Goal: Task Accomplishment & Management: Manage account settings

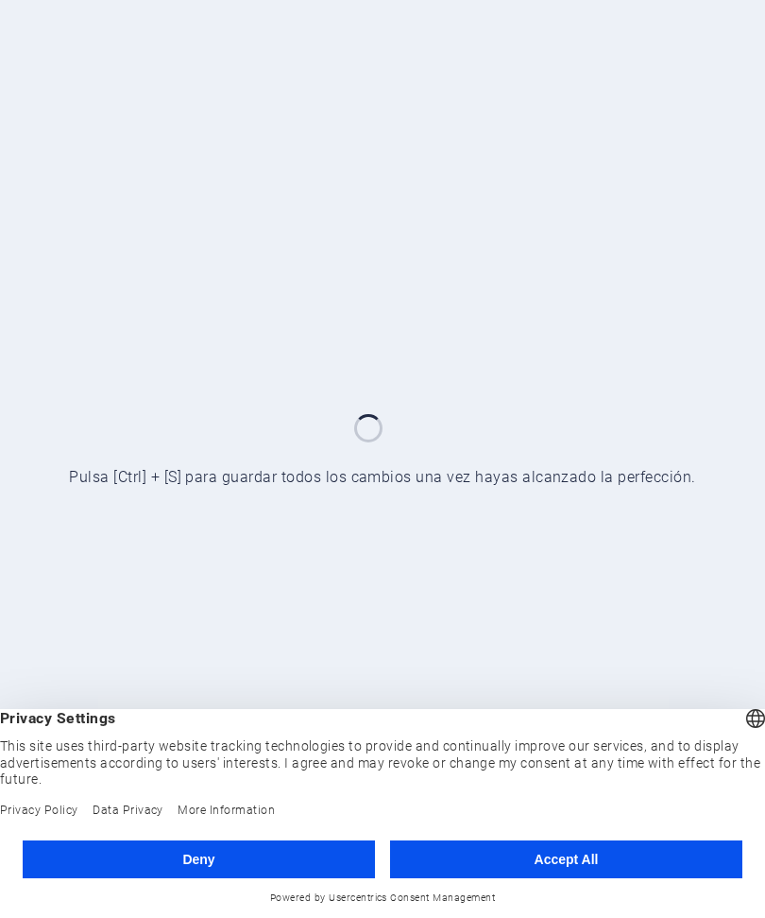
click at [609, 863] on button "Accept All" at bounding box center [566, 859] width 352 height 38
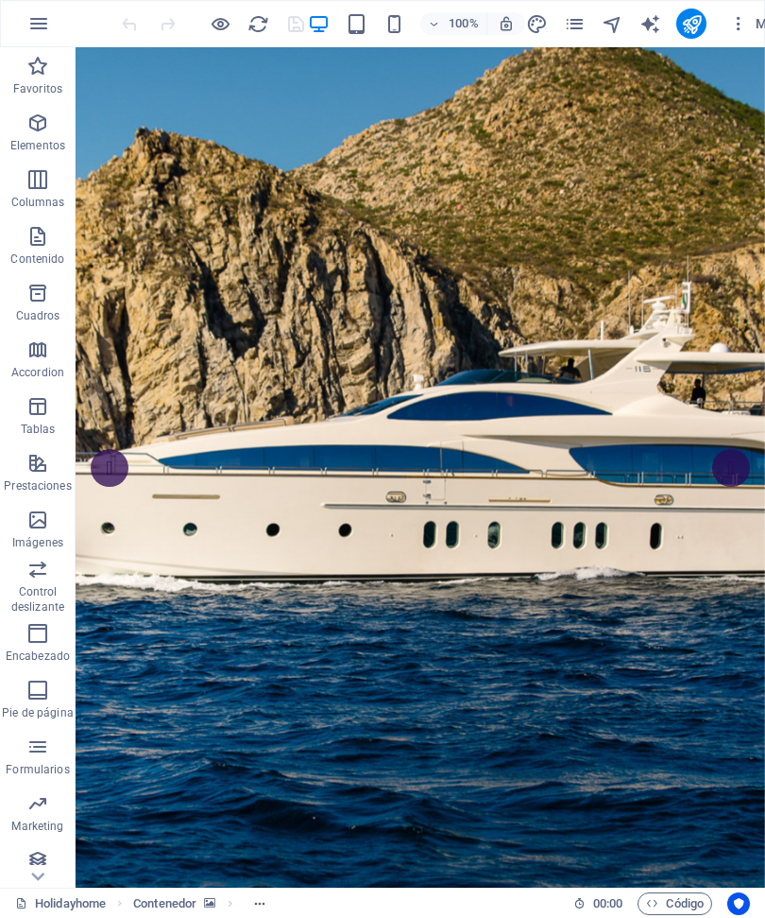
click at [724, 30] on button "Más" at bounding box center [756, 24] width 69 height 30
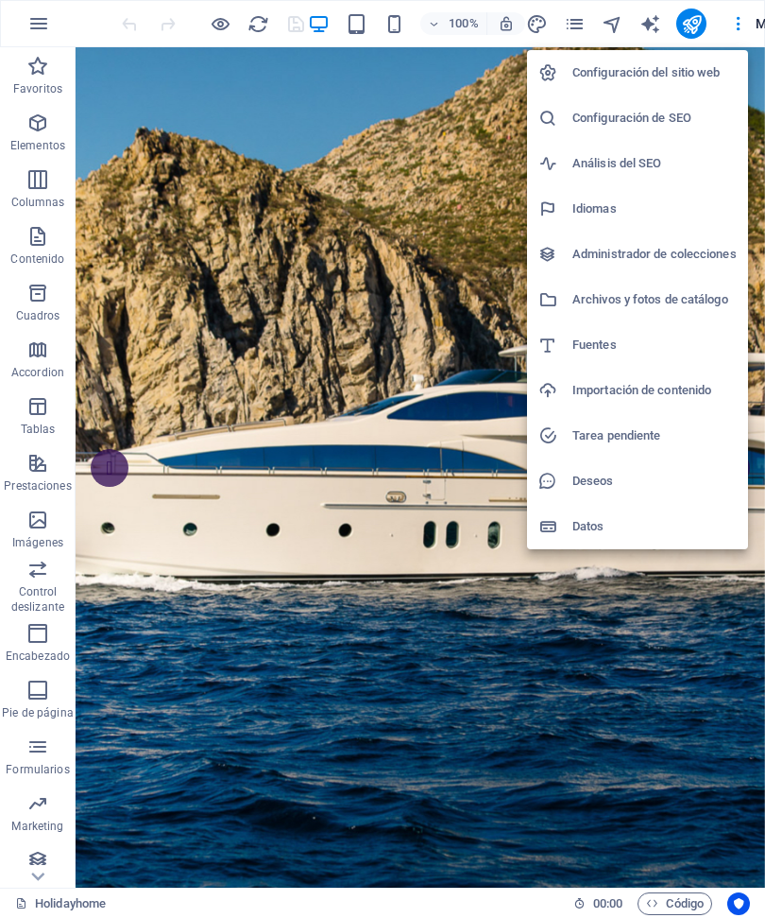
click at [706, 69] on h6 "Configuración del sitio web" at bounding box center [655, 72] width 164 height 23
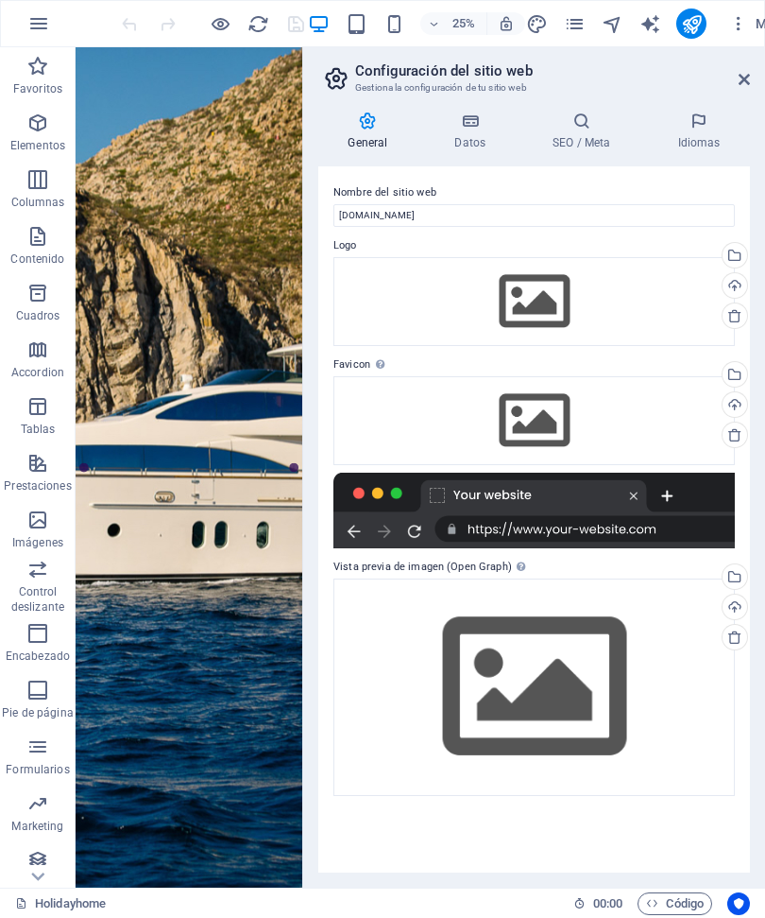
click at [474, 130] on h4 "Datos" at bounding box center [474, 132] width 98 height 40
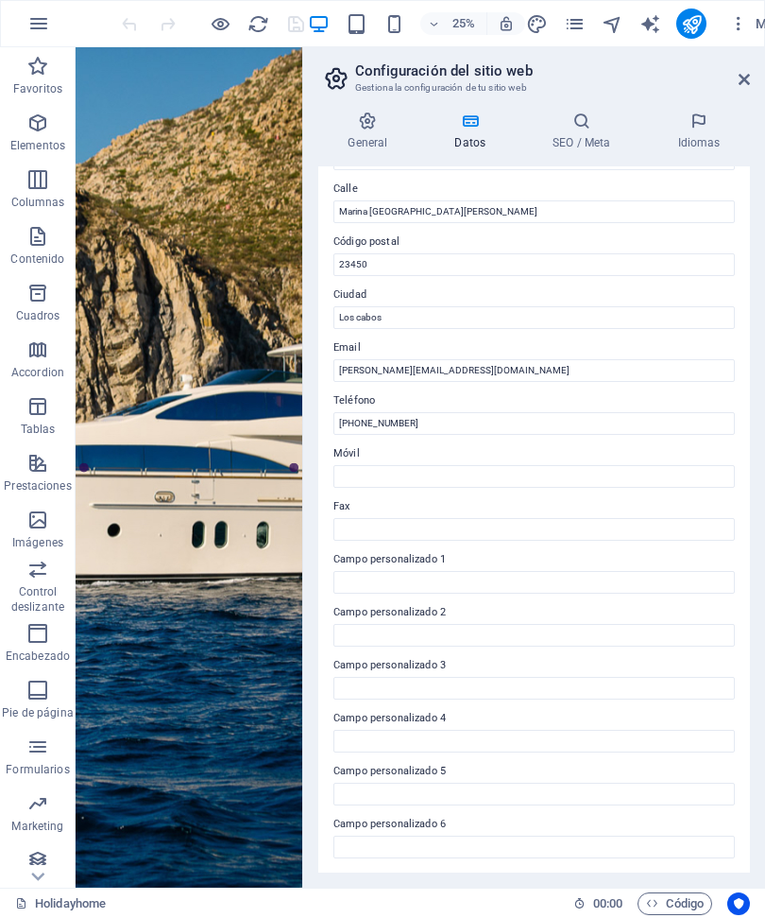
scroll to position [200, 0]
click at [578, 133] on h4 "SEO / Meta" at bounding box center [585, 132] width 125 height 40
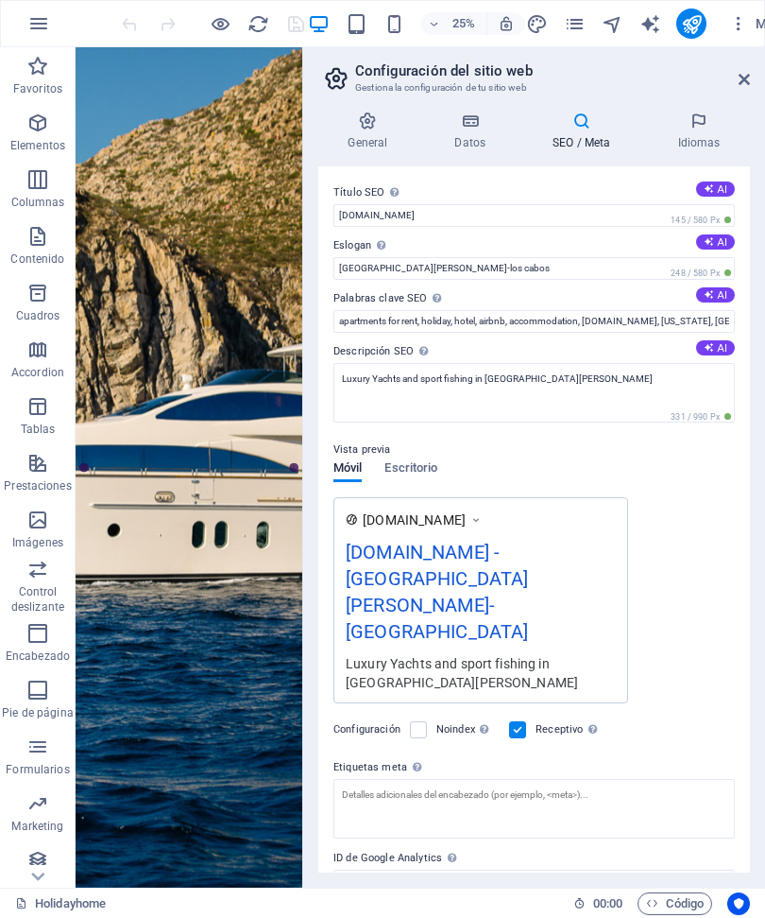
scroll to position [0, 0]
click at [711, 137] on h4 "Idiomas" at bounding box center [699, 132] width 102 height 40
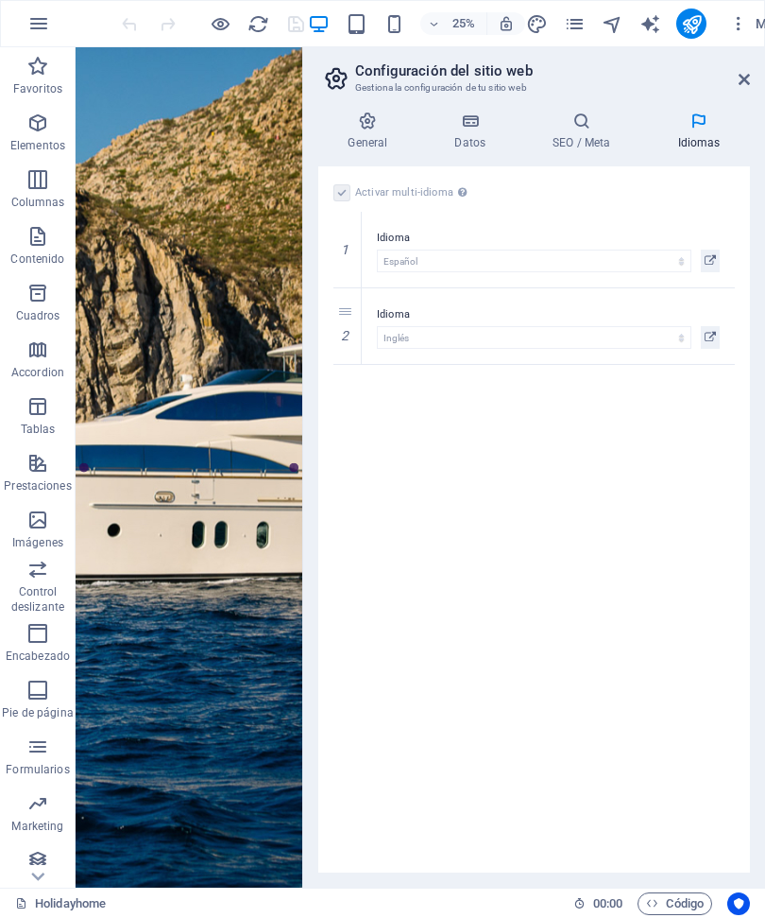
click at [751, 36] on button "Más" at bounding box center [756, 24] width 69 height 30
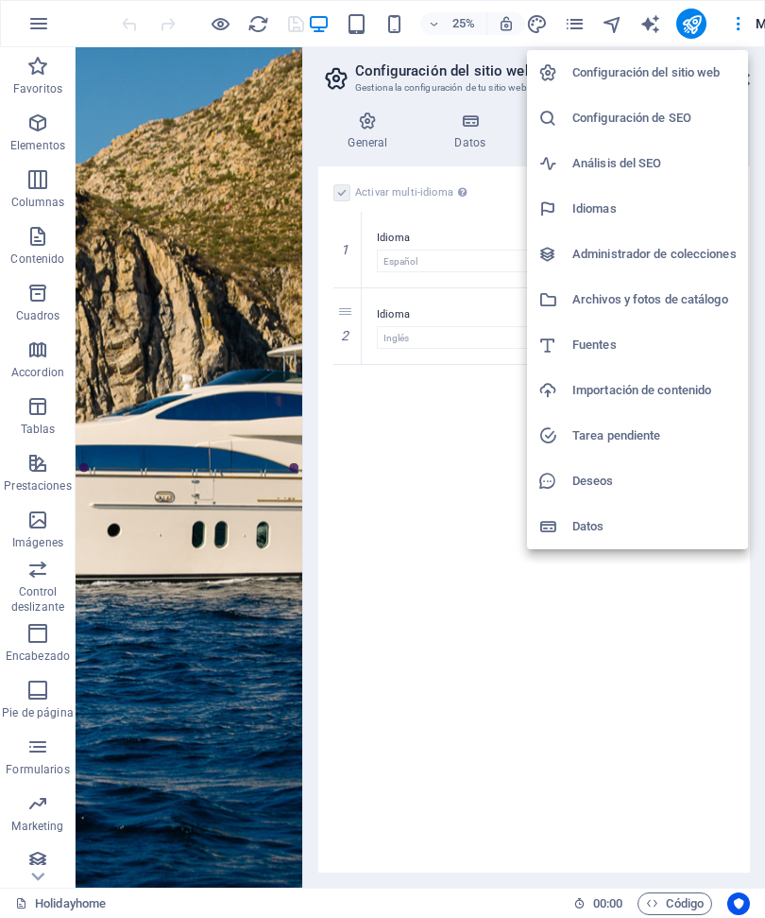
click at [658, 170] on h6 "Análisis del SEO" at bounding box center [655, 163] width 164 height 23
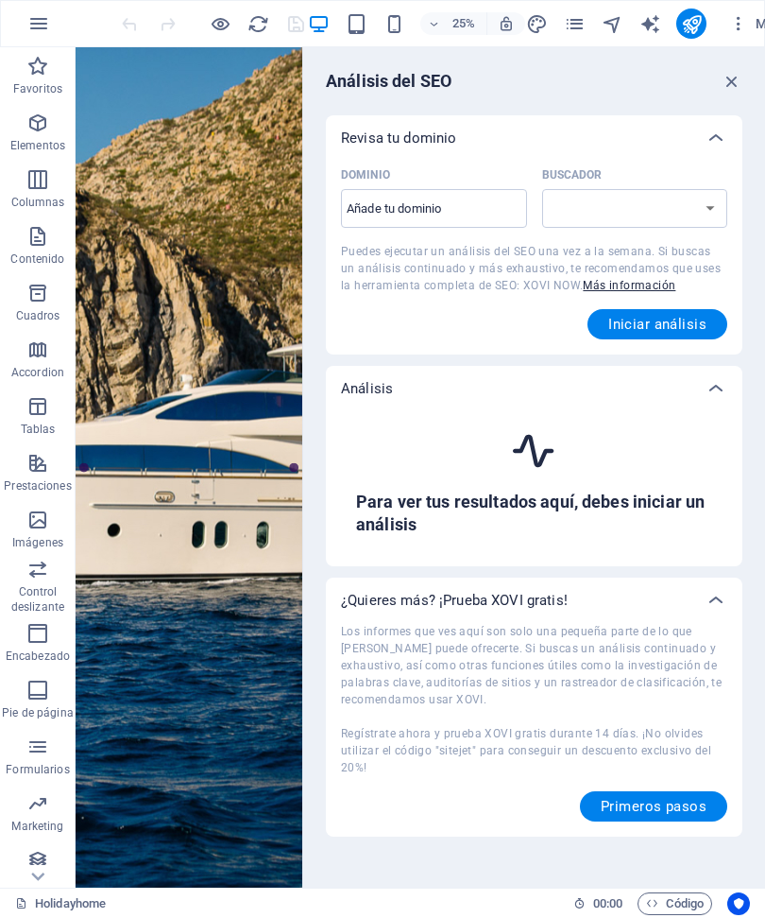
select select "[DOMAIN_NAME]"
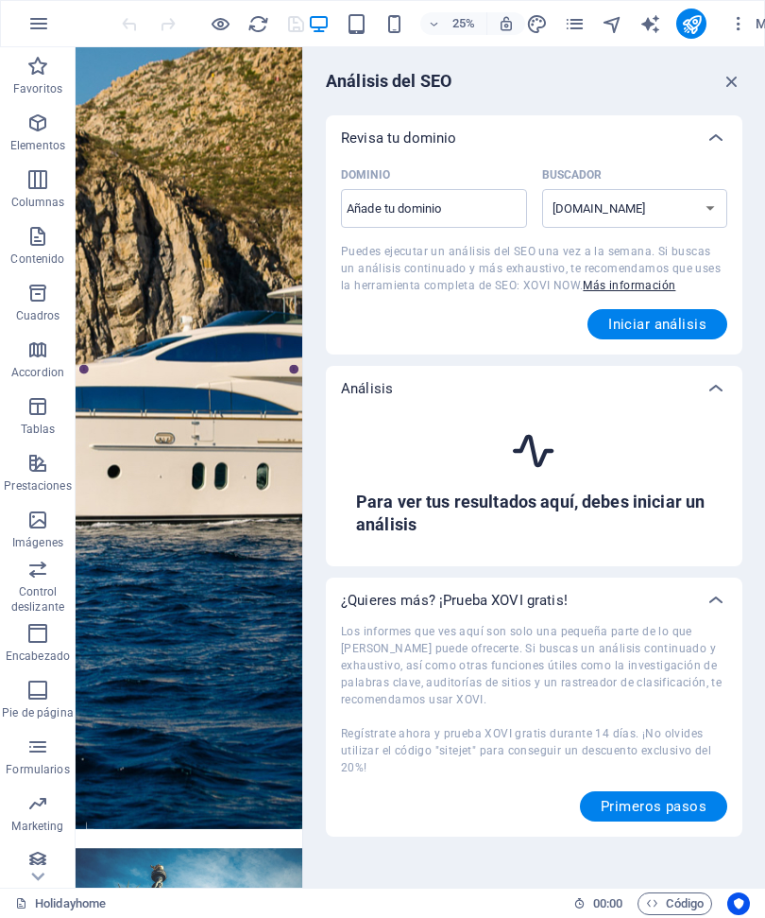
scroll to position [405, 0]
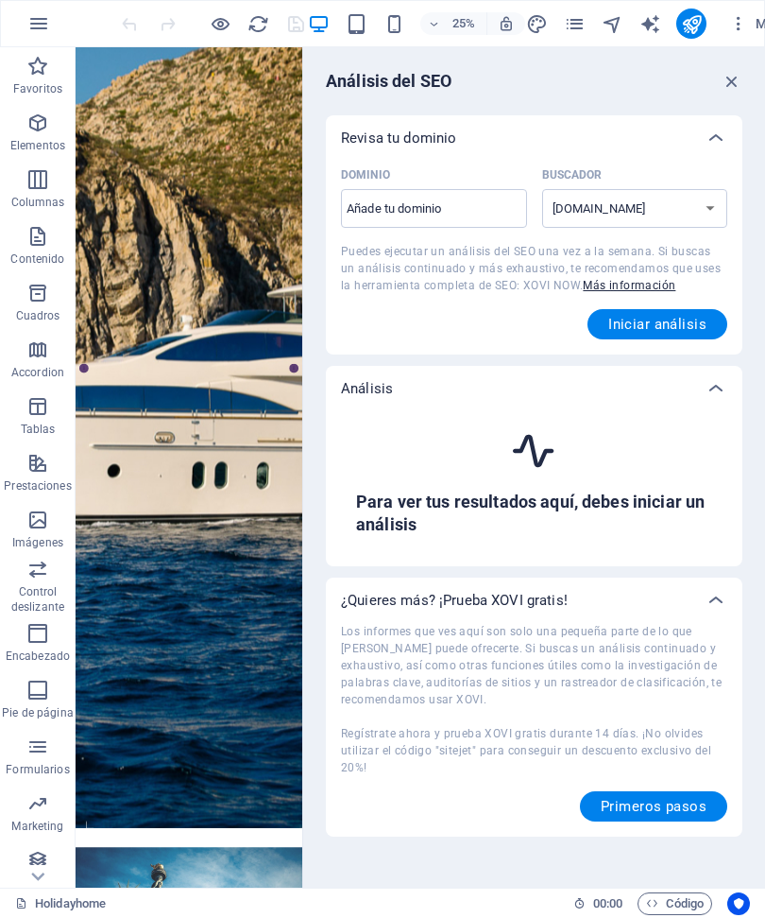
click at [713, 209] on select "[DOMAIN_NAME] [DOMAIN_NAME] [DOMAIN_NAME] [DOMAIN_NAME] [DOMAIN_NAME] [DOMAIN_N…" at bounding box center [635, 208] width 186 height 39
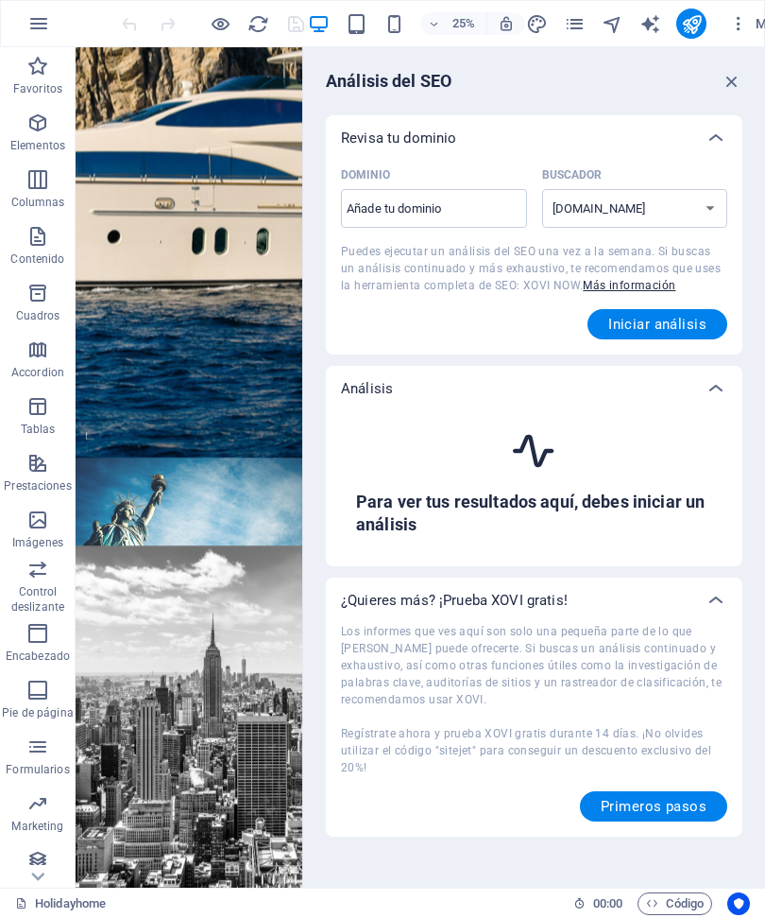
scroll to position [1984, 0]
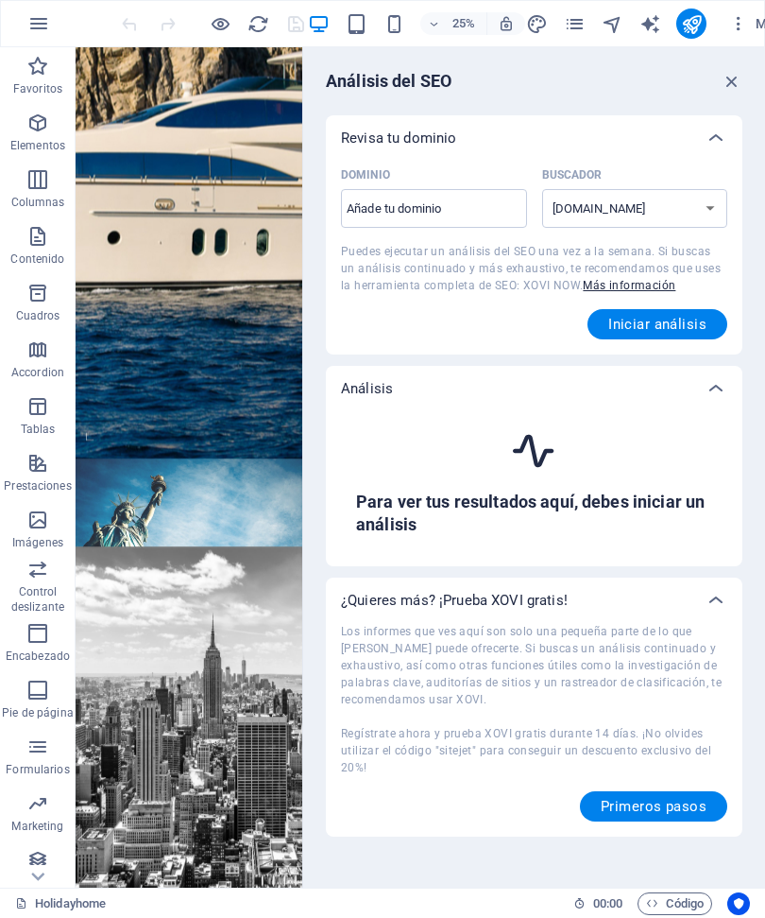
click at [18, 695] on span "Pie de página" at bounding box center [38, 700] width 76 height 45
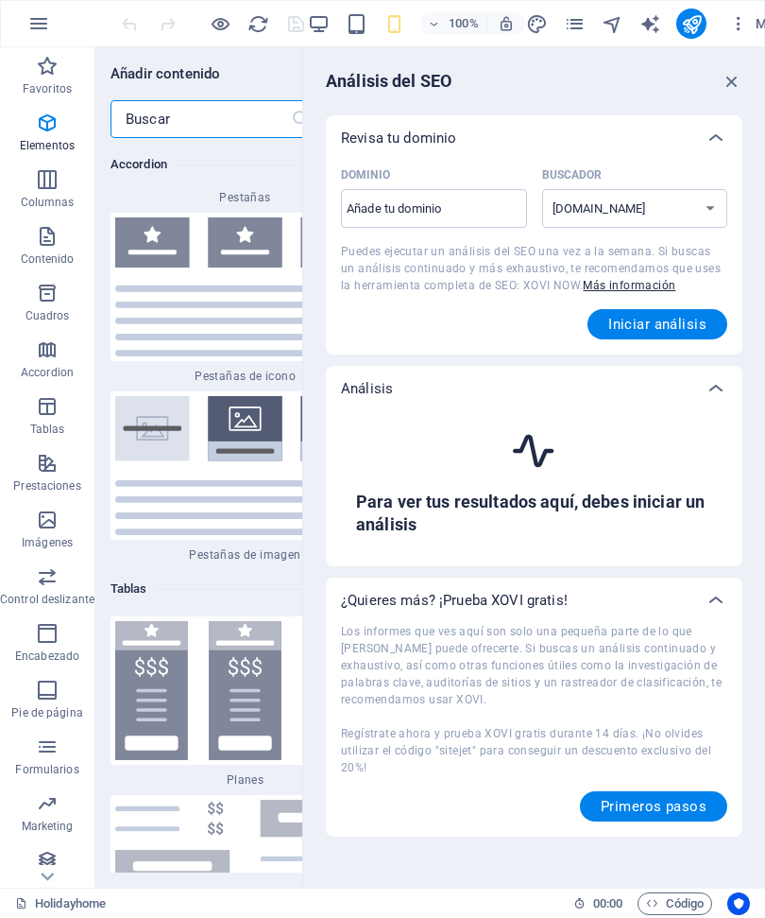
scroll to position [12633, 0]
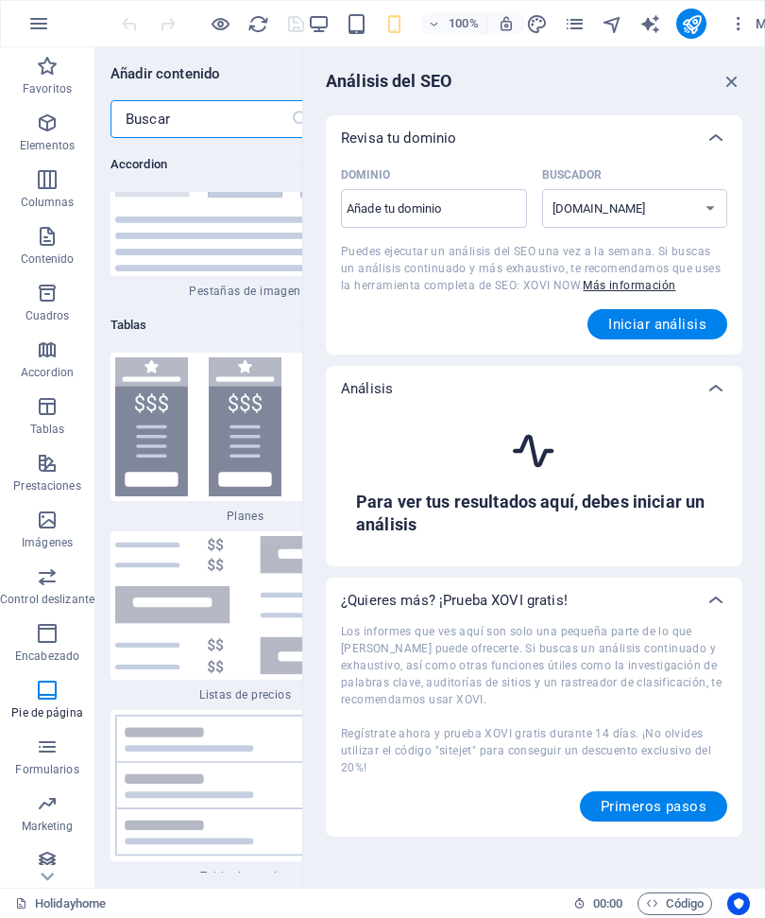
click at [585, 25] on icon "pages" at bounding box center [575, 24] width 22 height 22
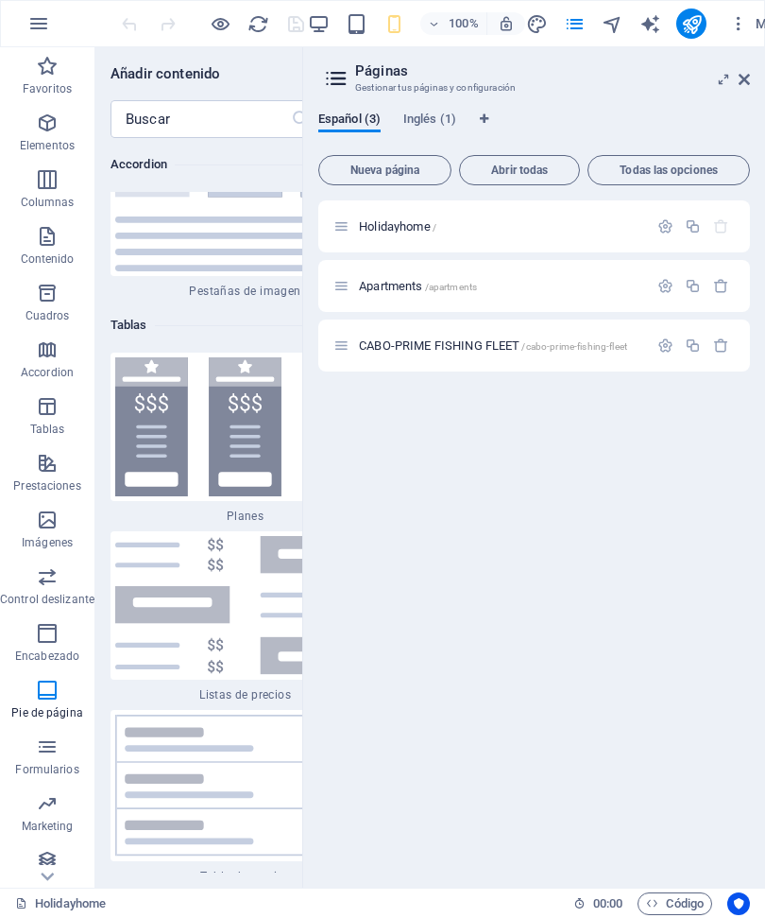
click at [739, 26] on icon "button" at bounding box center [738, 23] width 19 height 19
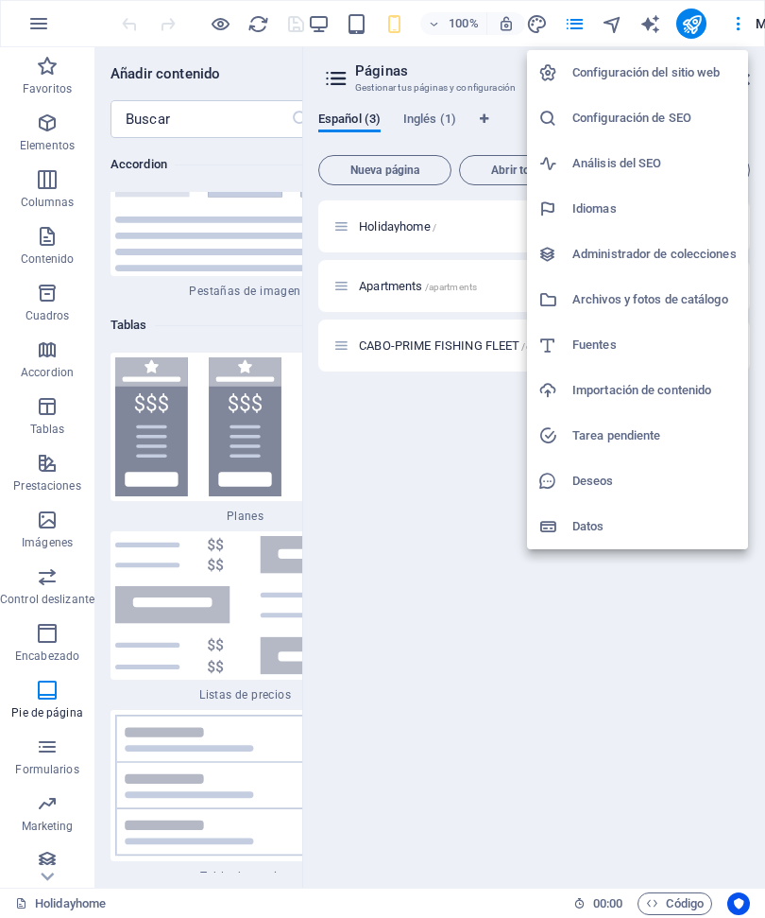
click at [500, 622] on div at bounding box center [382, 459] width 765 height 918
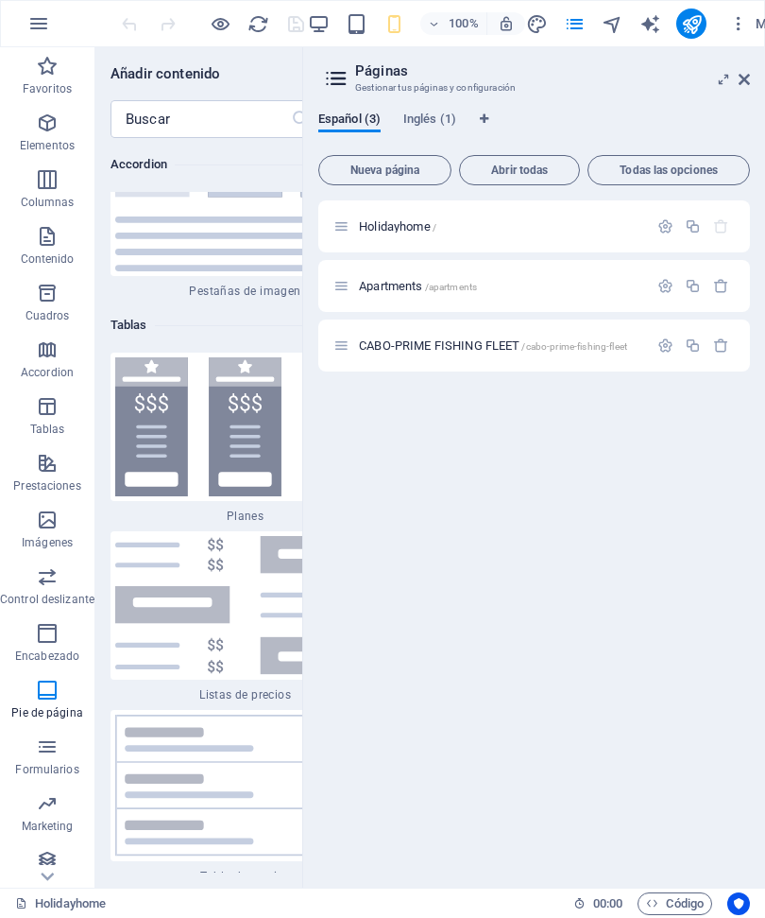
click at [34, 30] on icon "button" at bounding box center [38, 23] width 23 height 23
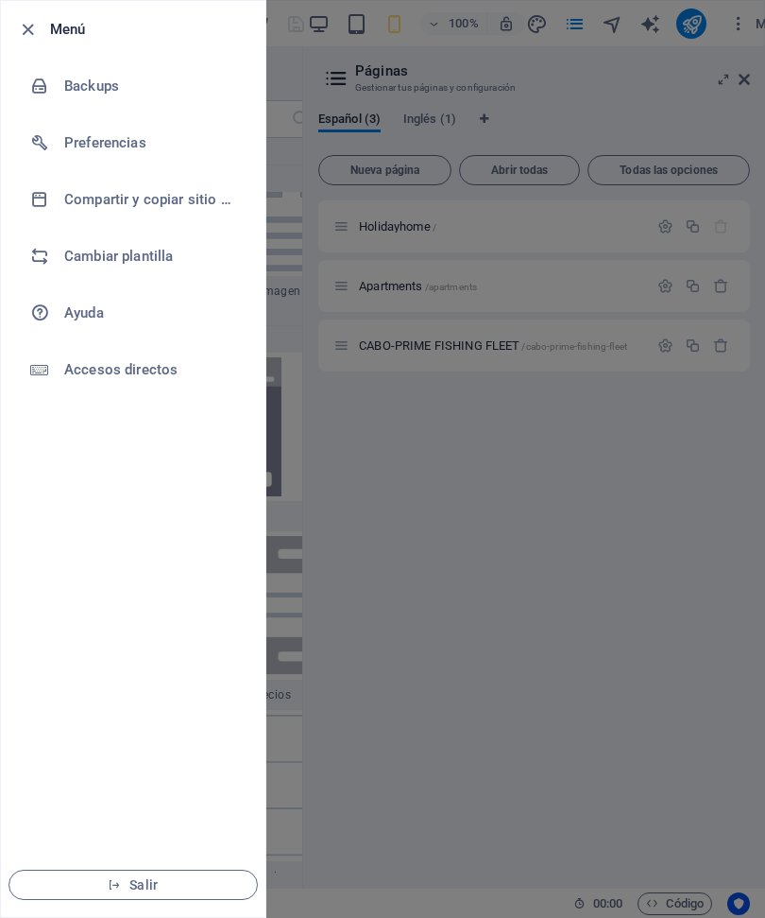
click at [72, 274] on li "Cambiar plantilla" at bounding box center [133, 256] width 265 height 57
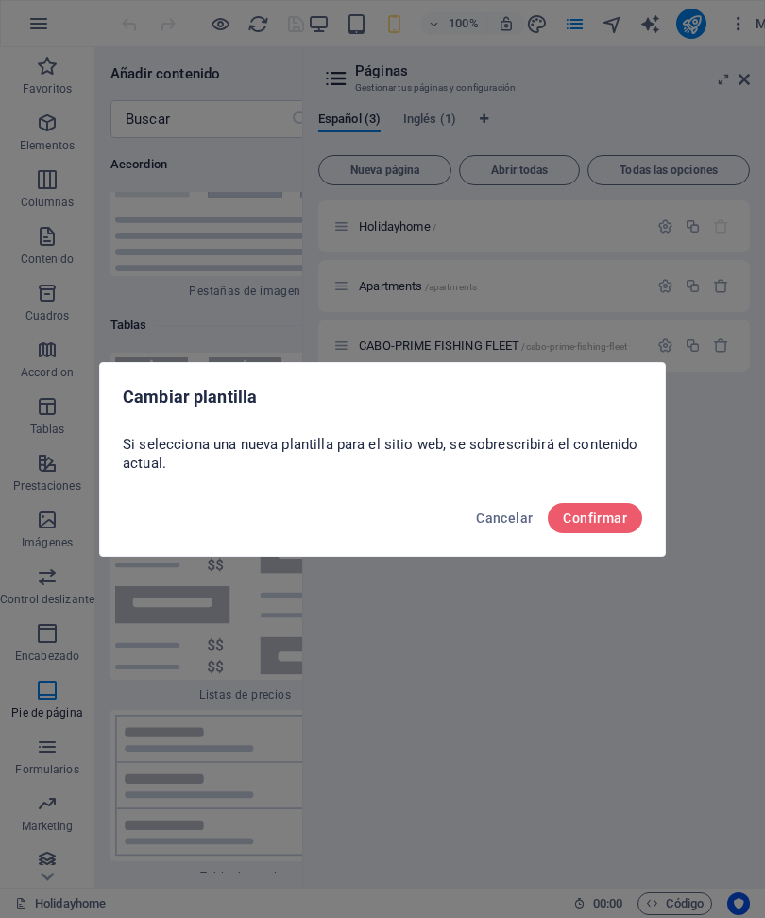
click at [505, 532] on button "Cancelar" at bounding box center [505, 518] width 72 height 30
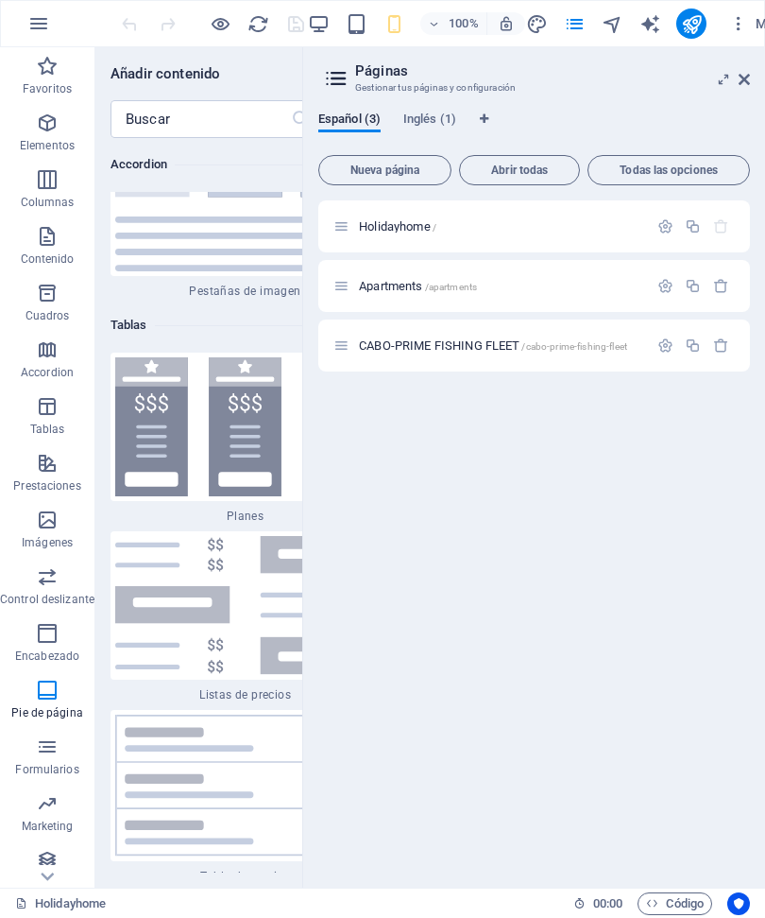
click at [41, 23] on icon "button" at bounding box center [38, 23] width 23 height 23
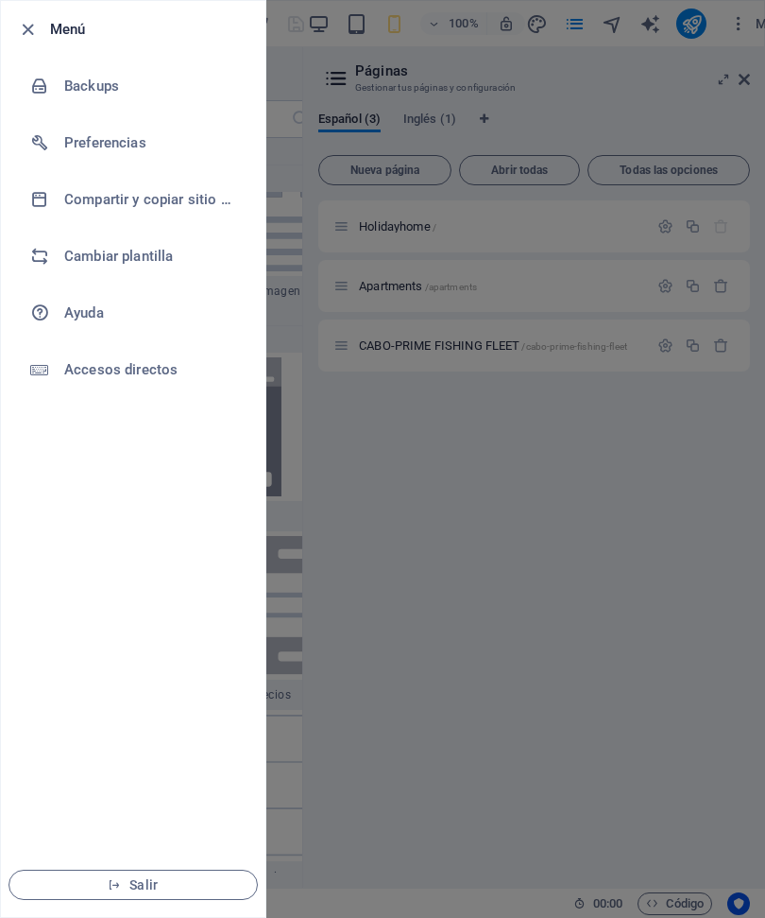
click at [64, 380] on h6 "Accesos directos" at bounding box center [151, 369] width 175 height 23
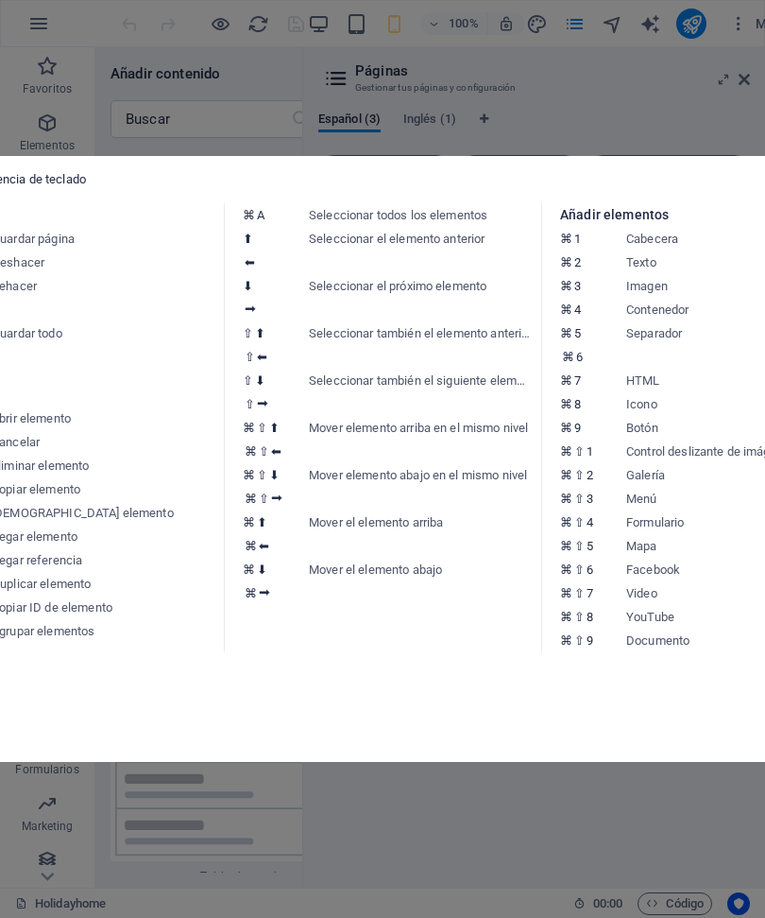
click at [36, 14] on aside "Hoja de referencia de teclado General ⌘ ⇧ S Guardar página ⌘ Z Deshacer ⌘ Y ⌘ ⇧…" at bounding box center [382, 459] width 765 height 918
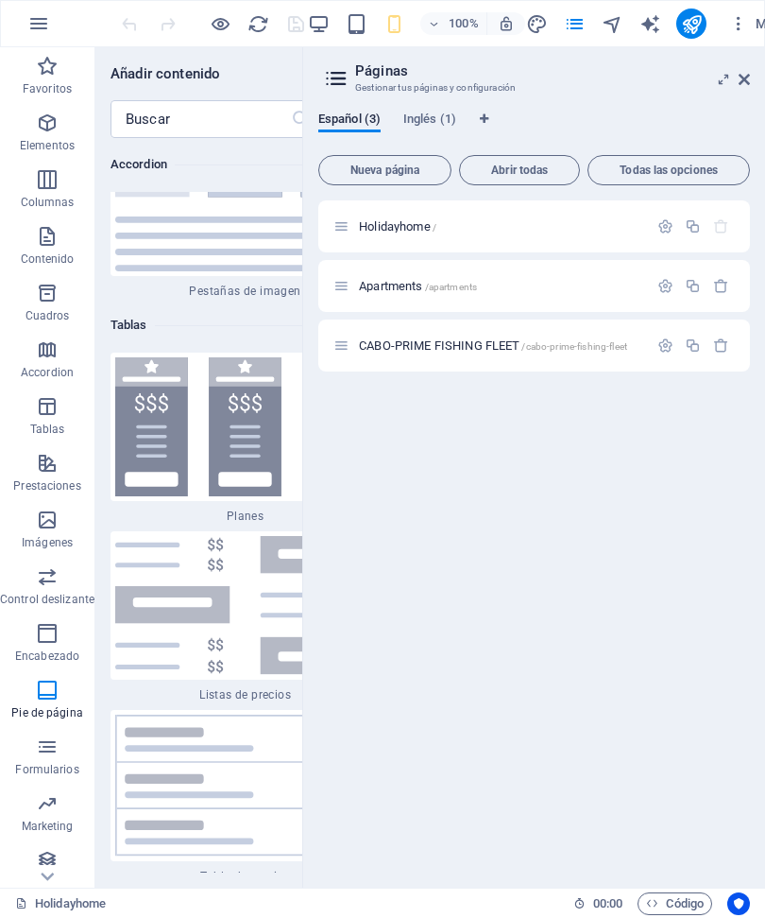
click at [36, 26] on icon "button" at bounding box center [38, 23] width 23 height 23
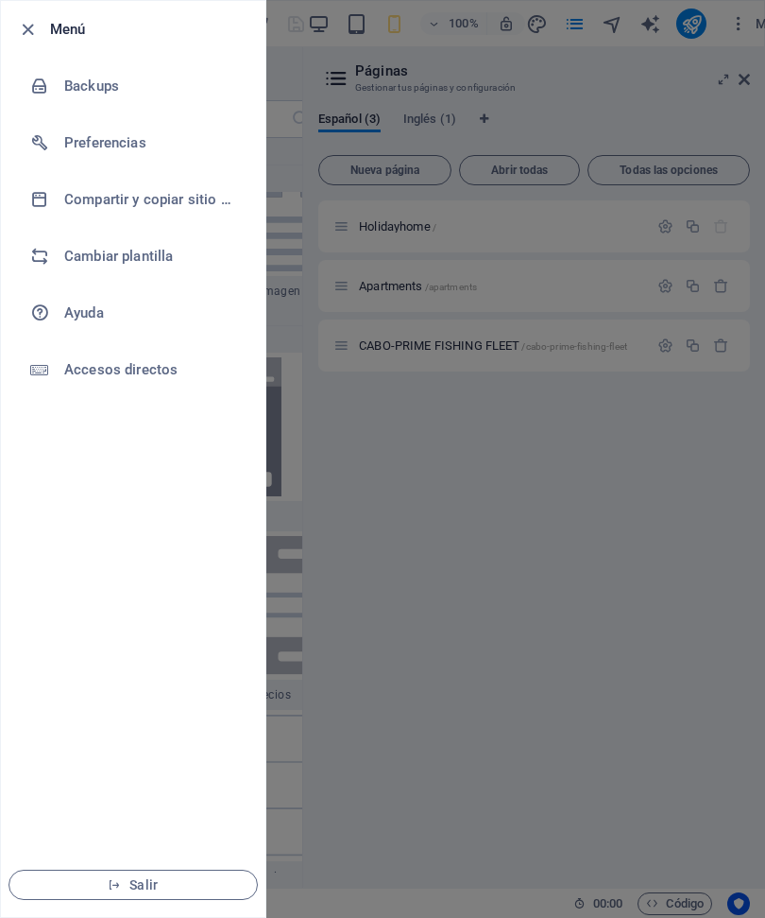
click at [59, 140] on div at bounding box center [47, 142] width 34 height 19
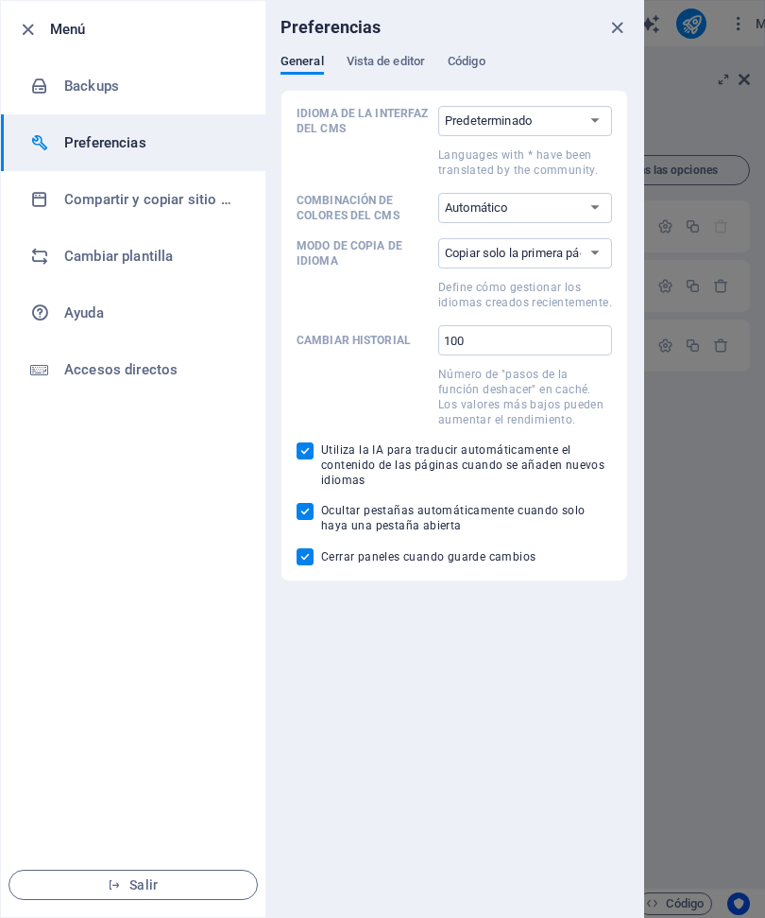
click at [26, 31] on icon "button" at bounding box center [28, 30] width 22 height 22
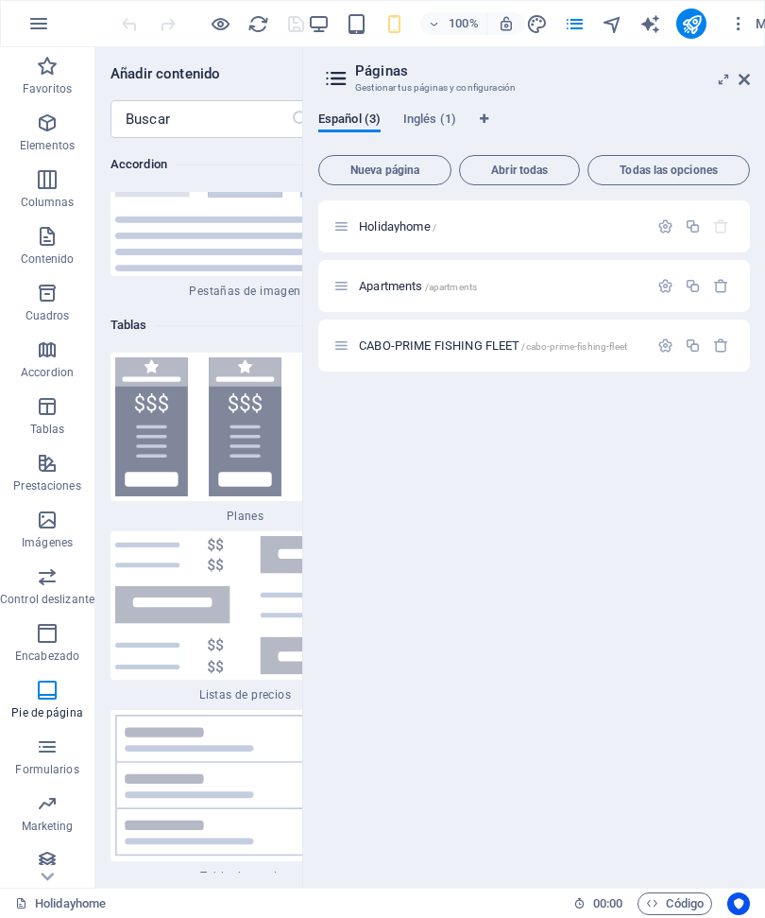
click at [29, 20] on icon "button" at bounding box center [38, 23] width 23 height 23
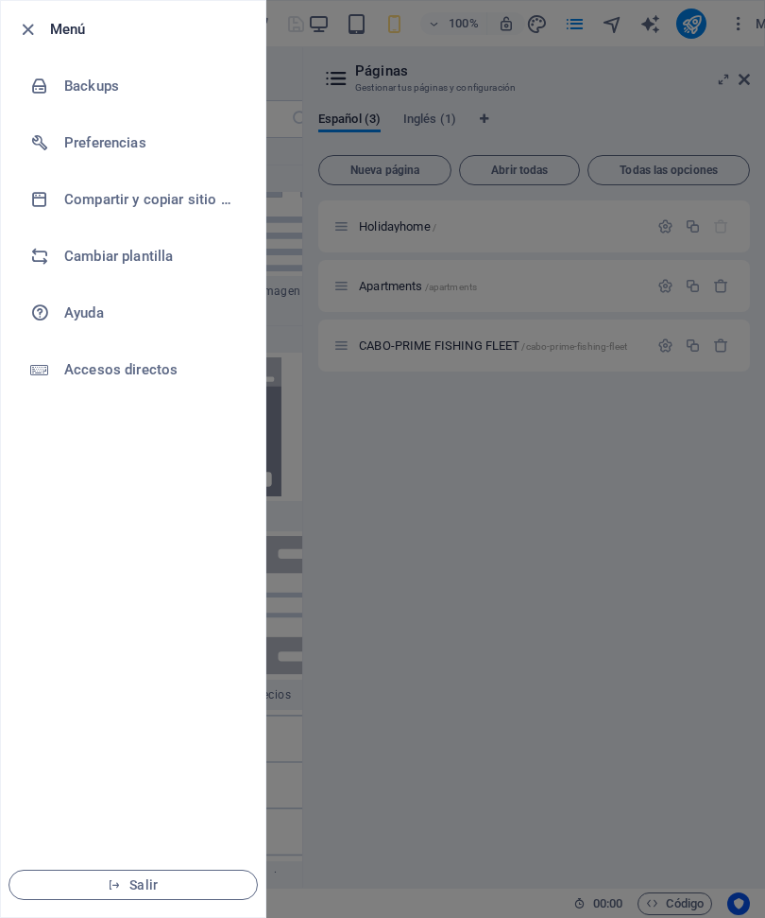
click at [49, 29] on div at bounding box center [33, 29] width 34 height 23
click at [26, 26] on icon "button" at bounding box center [28, 30] width 22 height 22
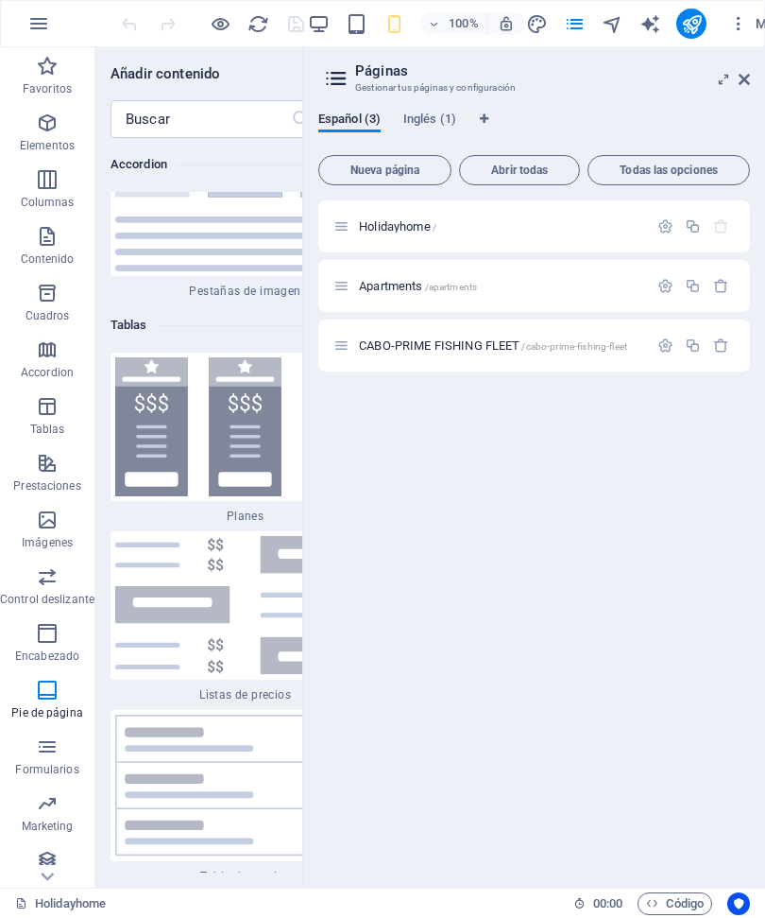
click at [425, 115] on span "Inglés (1)" at bounding box center [429, 121] width 53 height 26
click at [356, 115] on span "Español (3)" at bounding box center [349, 121] width 62 height 26
click at [513, 29] on icon "button" at bounding box center [506, 23] width 17 height 17
click at [509, 28] on icon "button" at bounding box center [506, 23] width 17 height 17
click at [755, 34] on button "Más" at bounding box center [756, 24] width 69 height 30
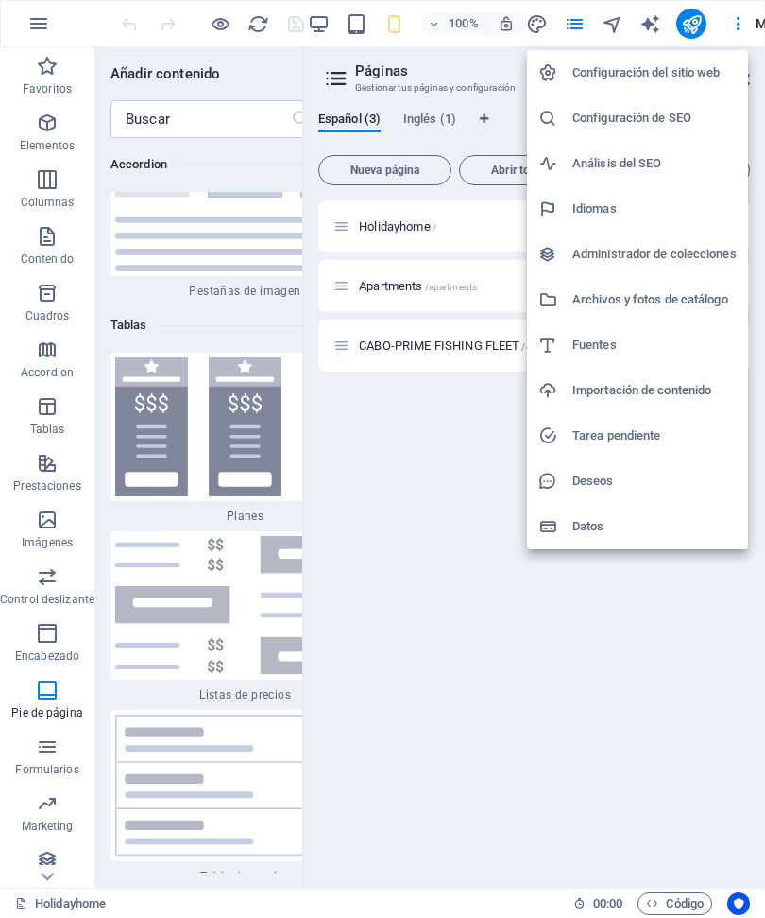
click at [551, 674] on div at bounding box center [382, 459] width 765 height 918
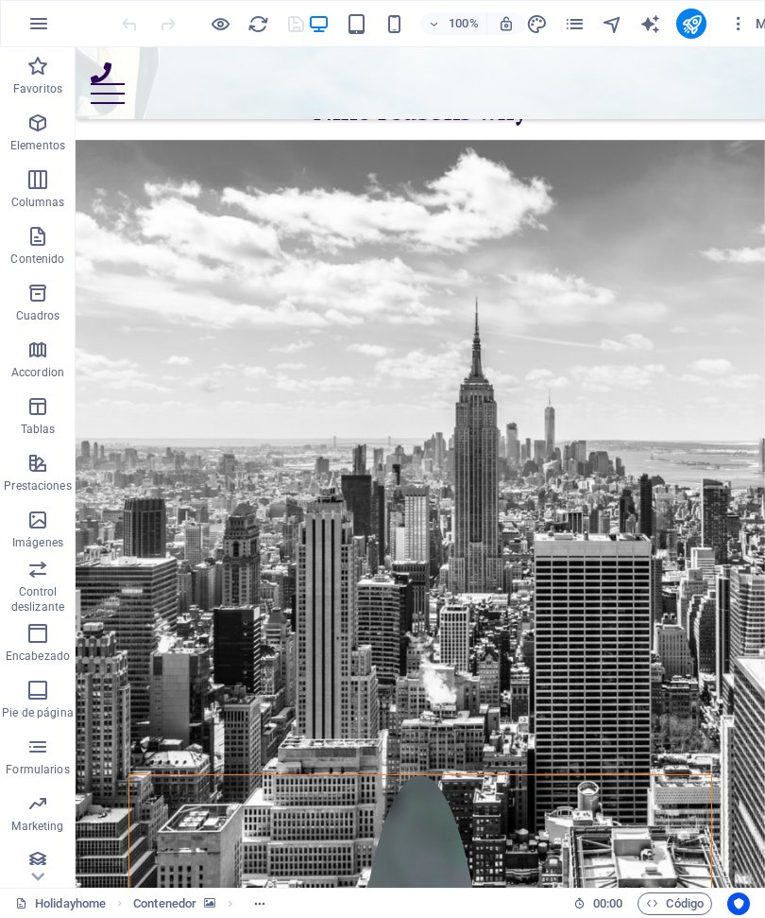
scroll to position [1756, 0]
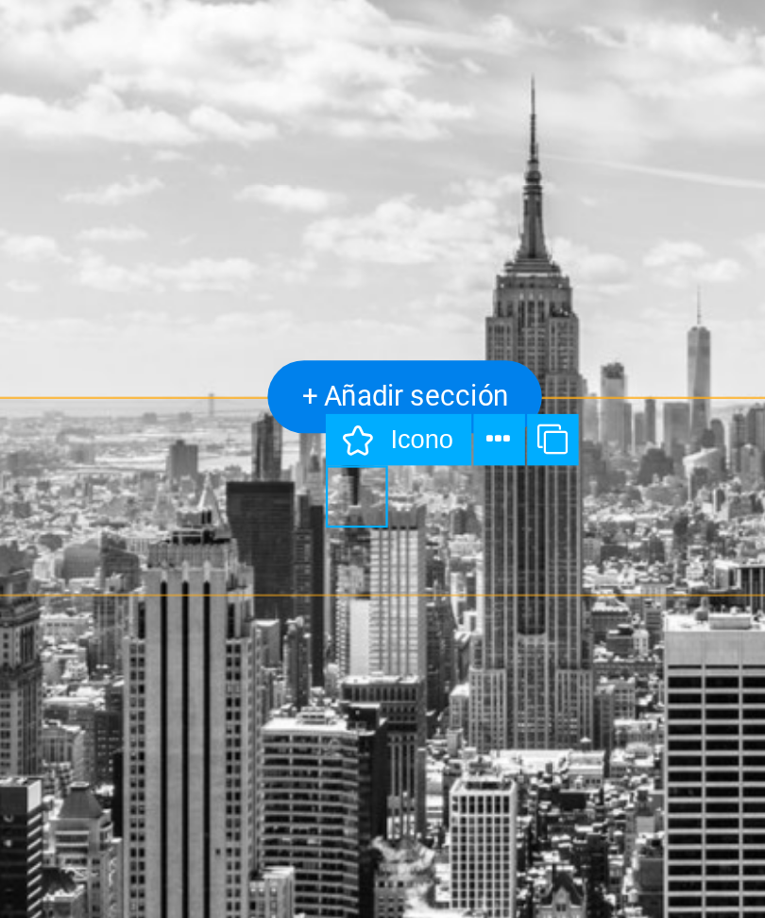
click at [456, 448] on icon at bounding box center [461, 458] width 10 height 20
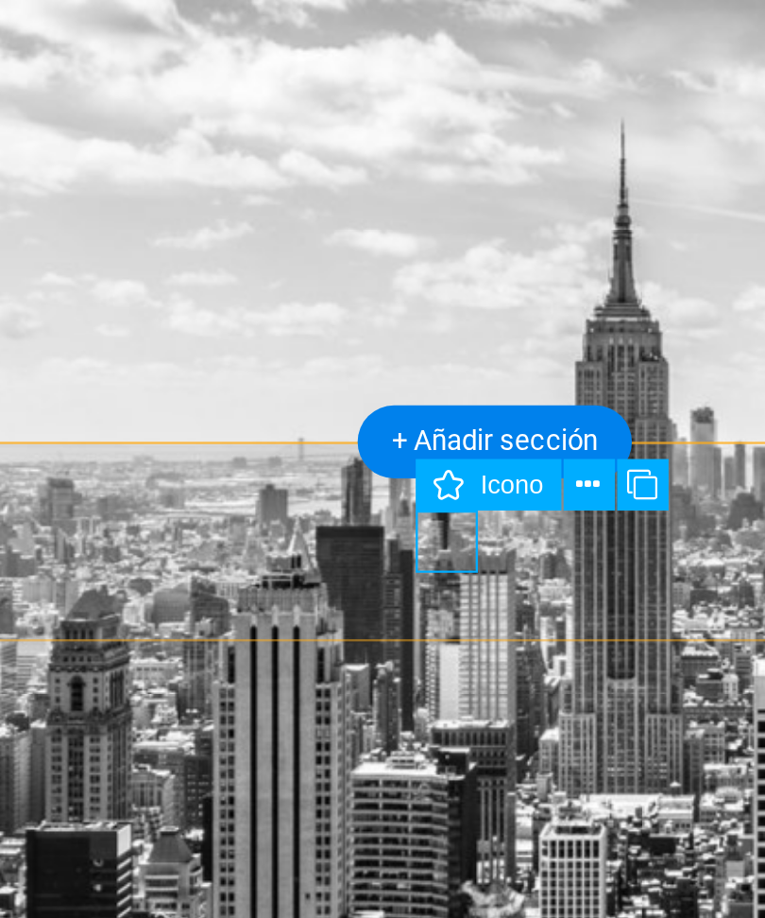
click at [456, 448] on icon at bounding box center [461, 458] width 10 height 20
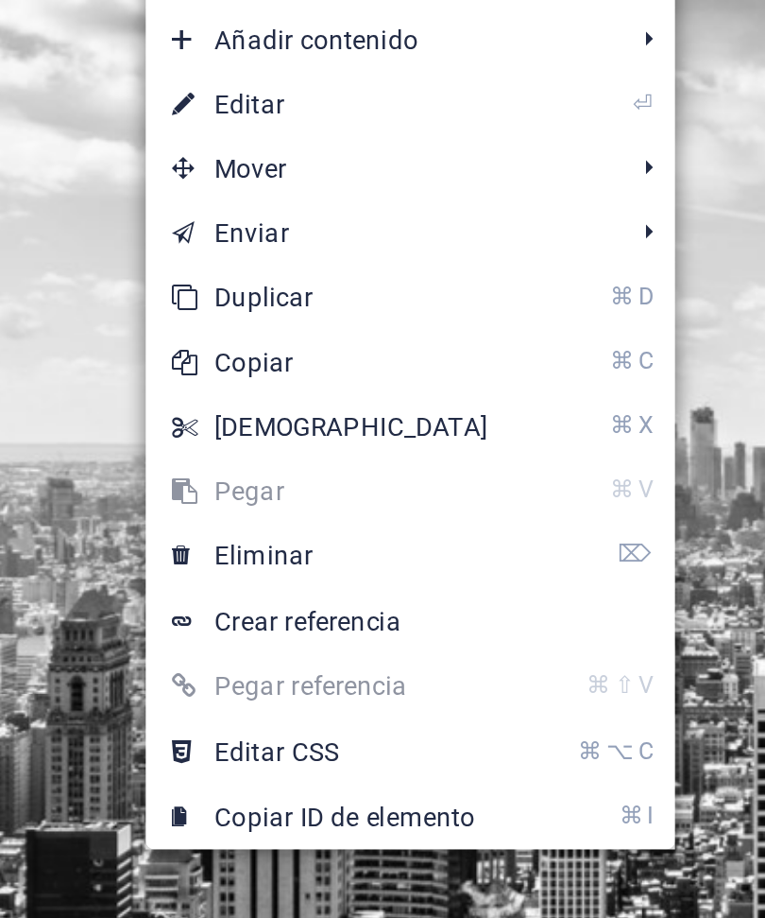
click at [266, 276] on link "⏎ Editar" at bounding box center [347, 290] width 163 height 28
select select "xMidYMid"
select select "px"
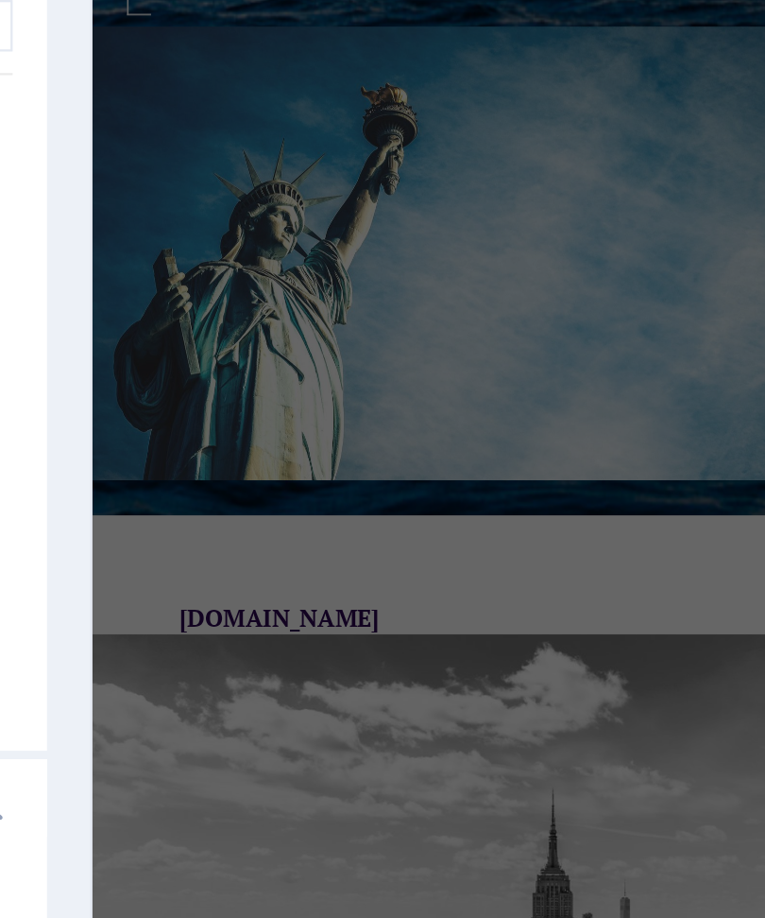
scroll to position [1984, 0]
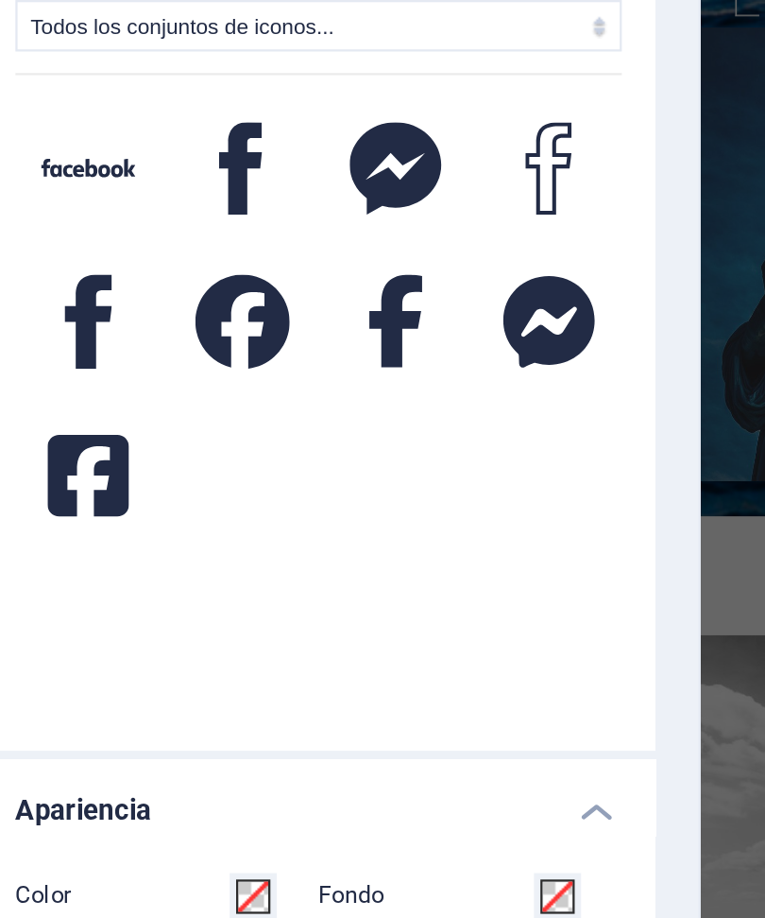
click at [120, 436] on icon at bounding box center [138, 454] width 36 height 36
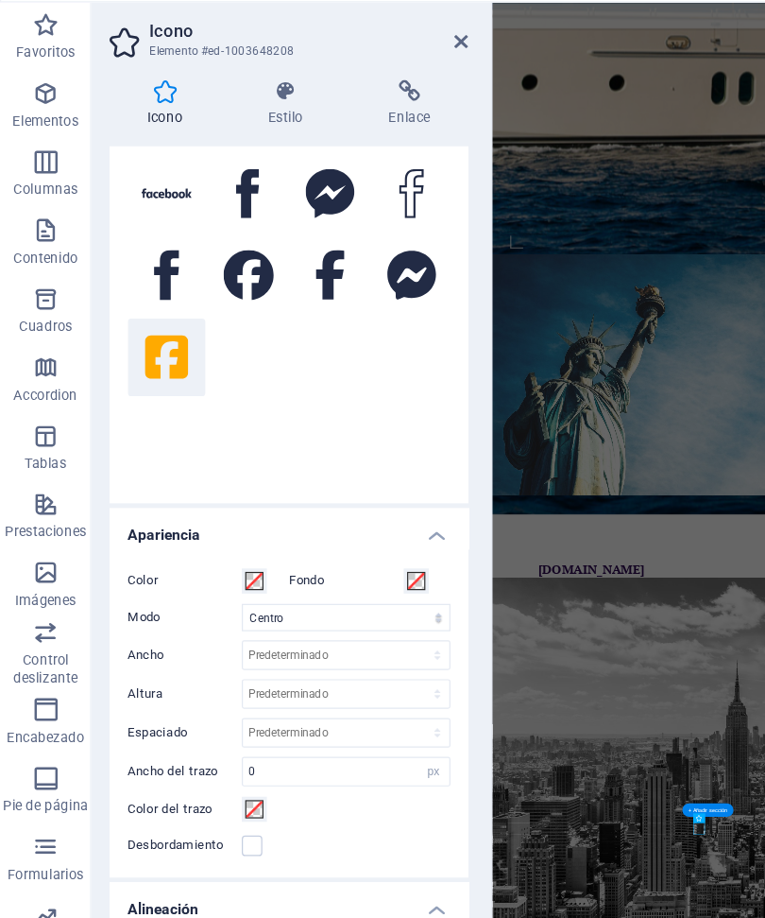
scroll to position [116, 0]
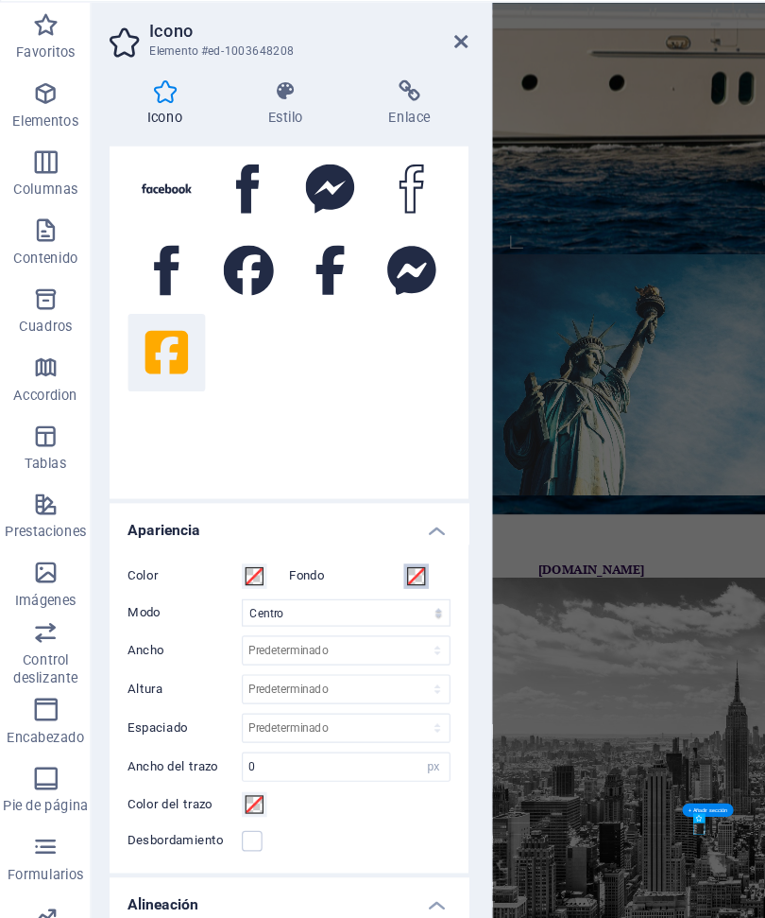
click at [343, 512] on button "Fondo" at bounding box center [345, 522] width 21 height 21
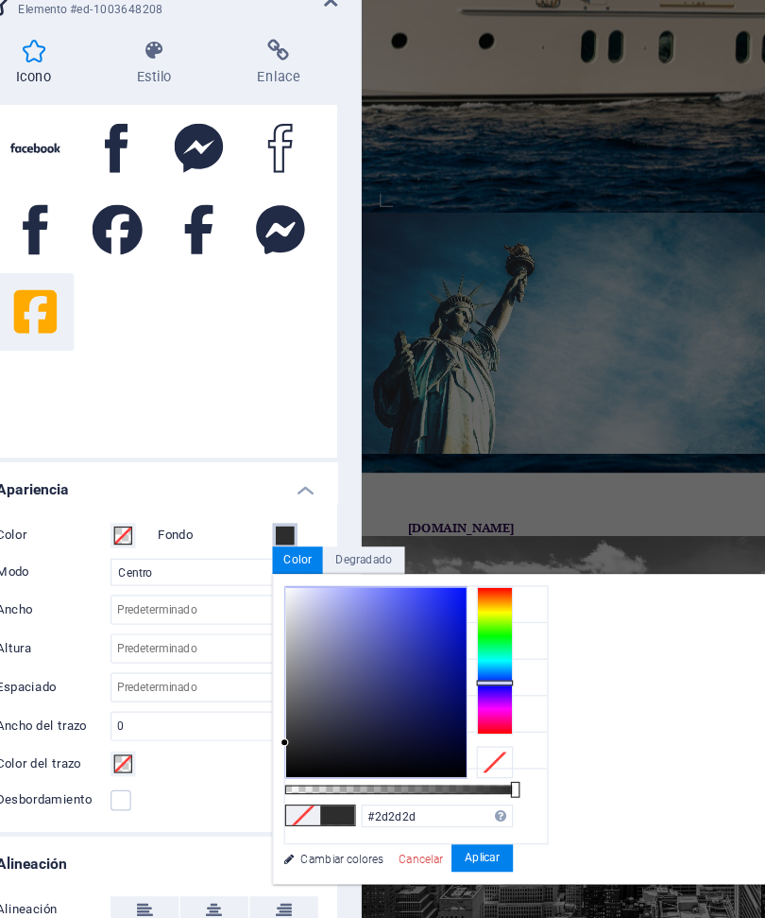
type input "#1522d4"
click at [483, 779] on button "Aplicar" at bounding box center [508, 790] width 51 height 23
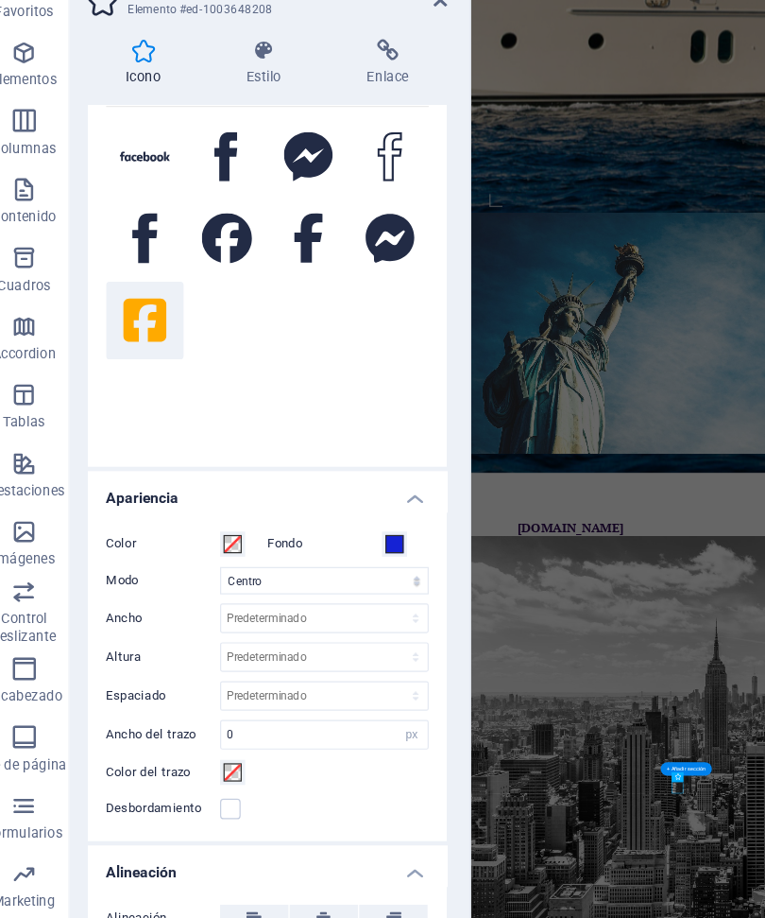
scroll to position [94, 0]
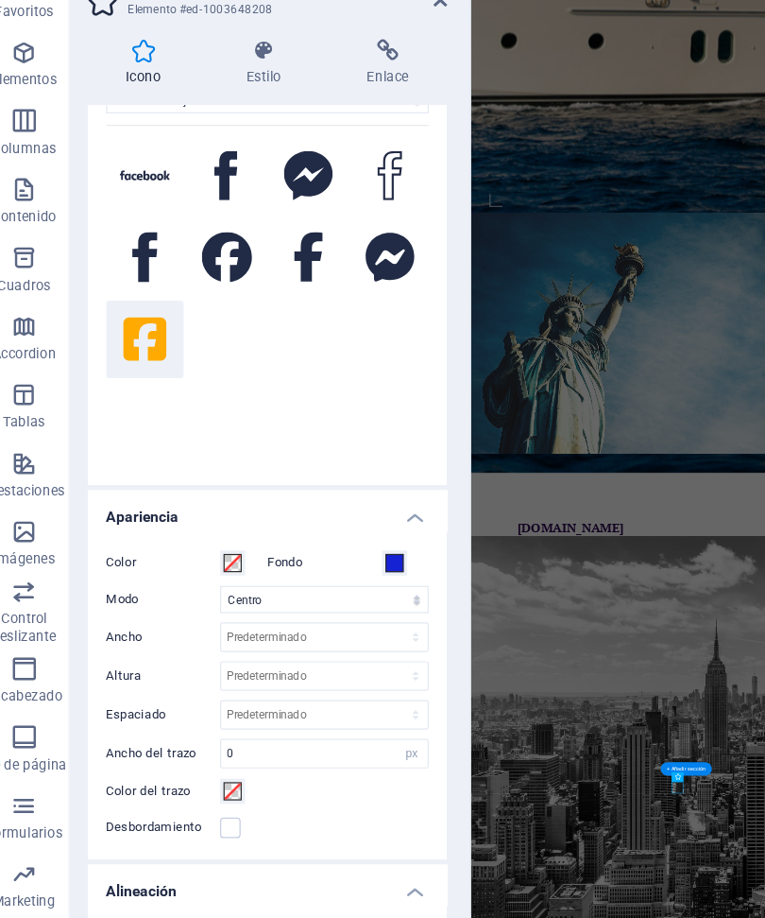
click at [325, 112] on icon at bounding box center [339, 121] width 98 height 19
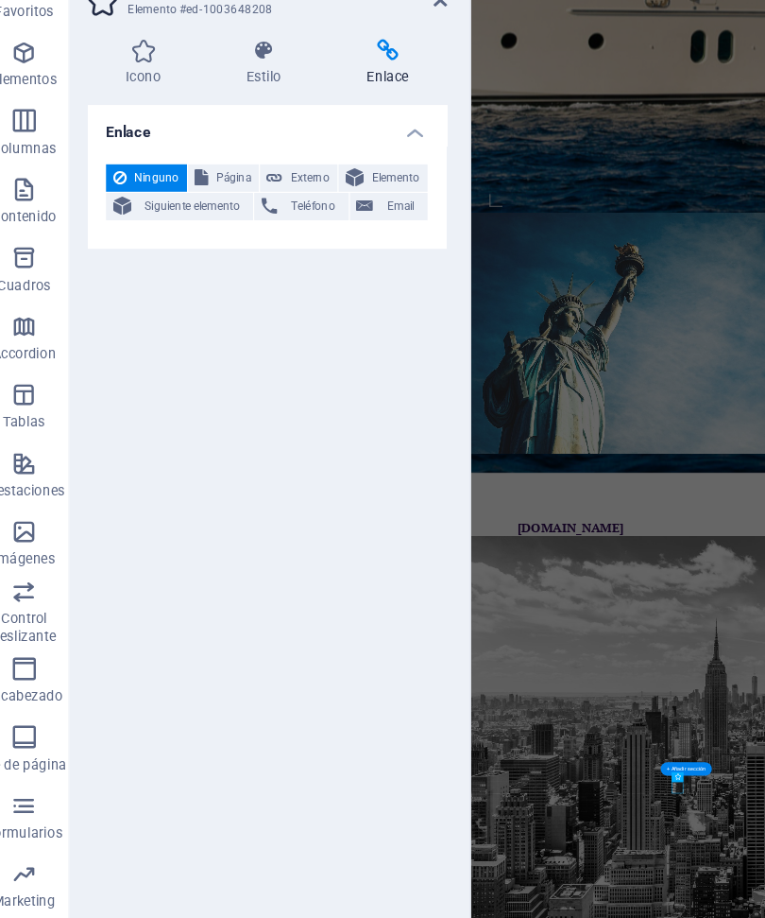
click at [197, 215] on span "Página" at bounding box center [212, 226] width 30 height 23
select select
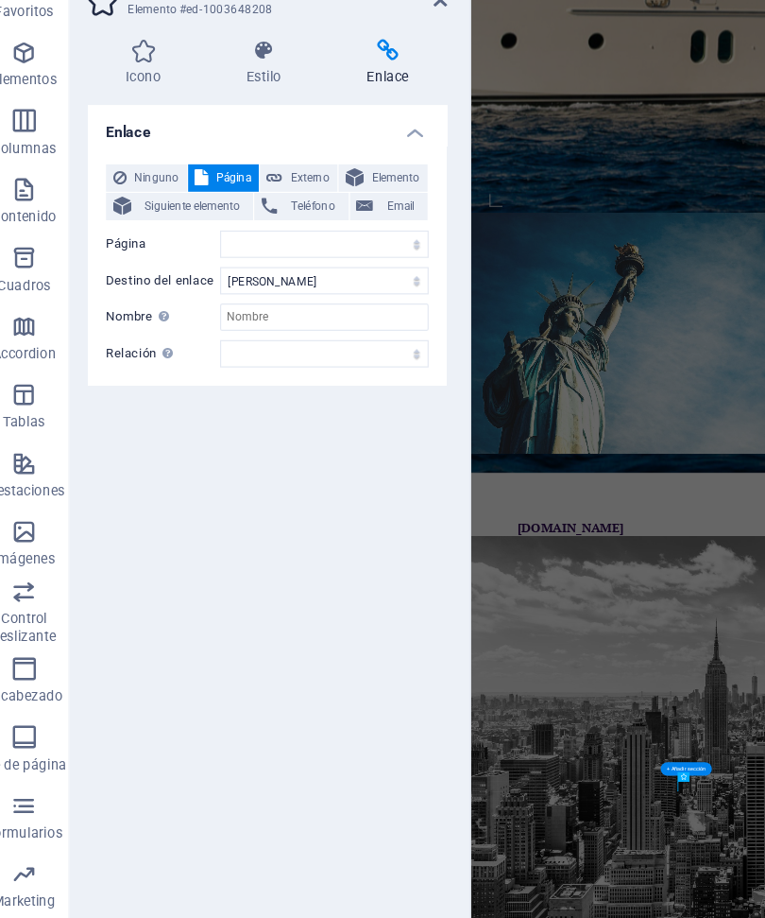
click at [258, 215] on span "Externo" at bounding box center [275, 226] width 34 height 23
select select "blank"
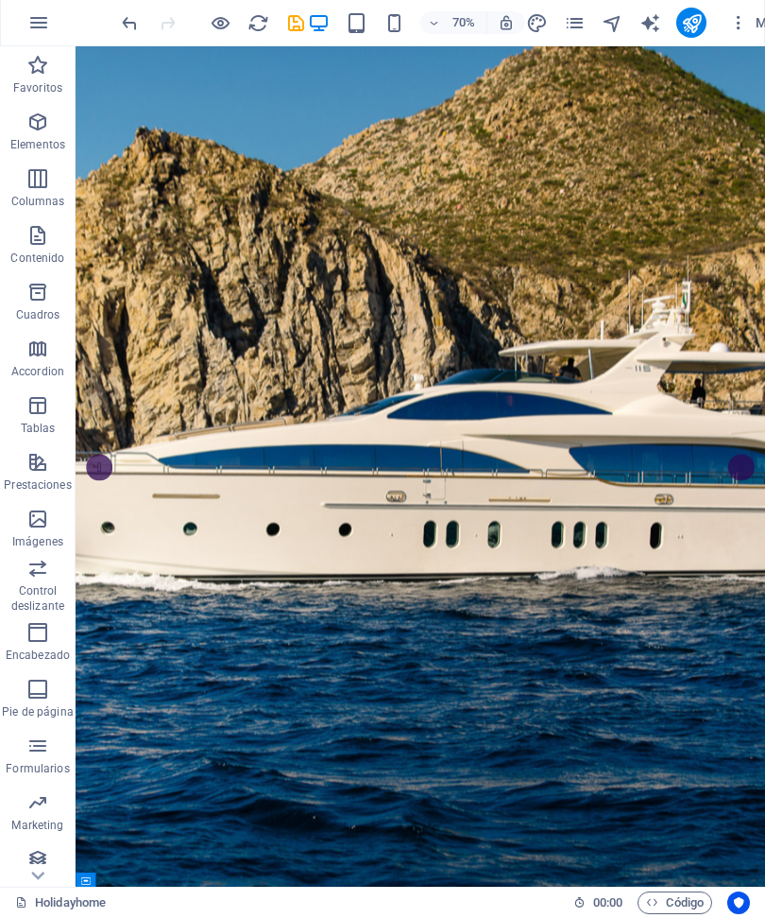
scroll to position [0, 0]
click at [574, 31] on icon "pages" at bounding box center [575, 24] width 22 height 22
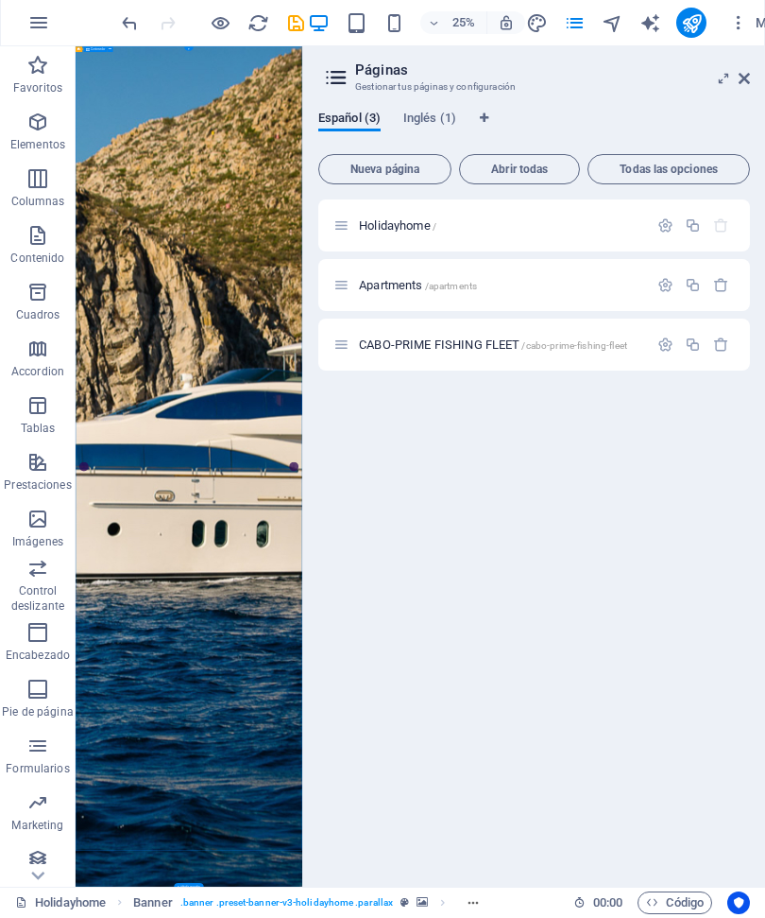
click at [740, 66] on h2 "Páginas" at bounding box center [552, 70] width 395 height 17
click at [724, 80] on icon at bounding box center [724, 79] width 0 height 15
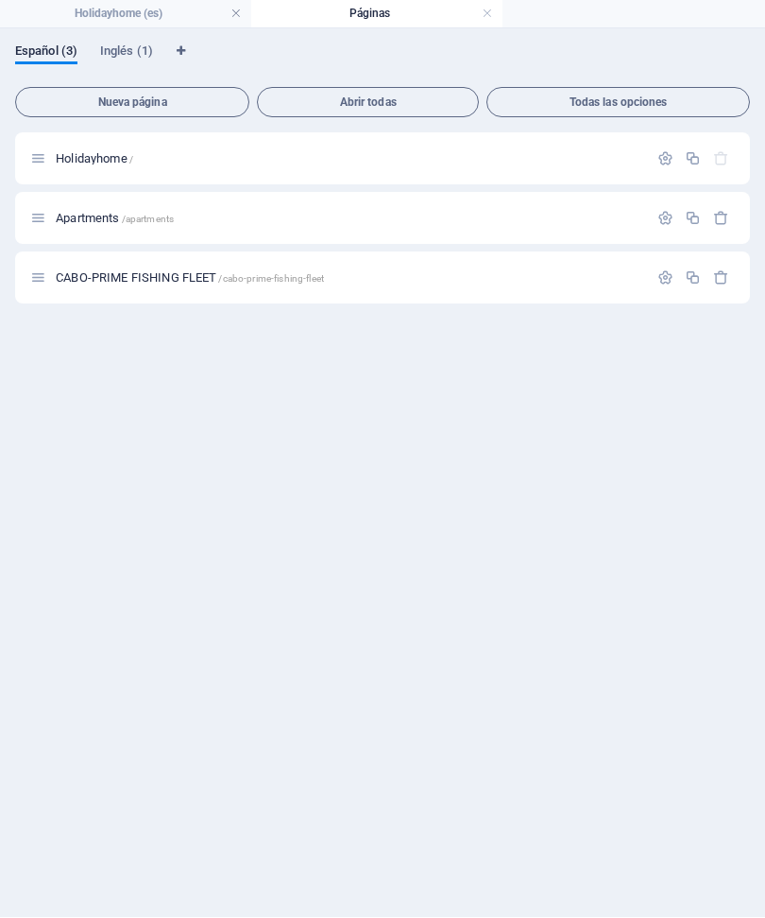
click at [343, 104] on span "Abrir todas" at bounding box center [368, 102] width 205 height 11
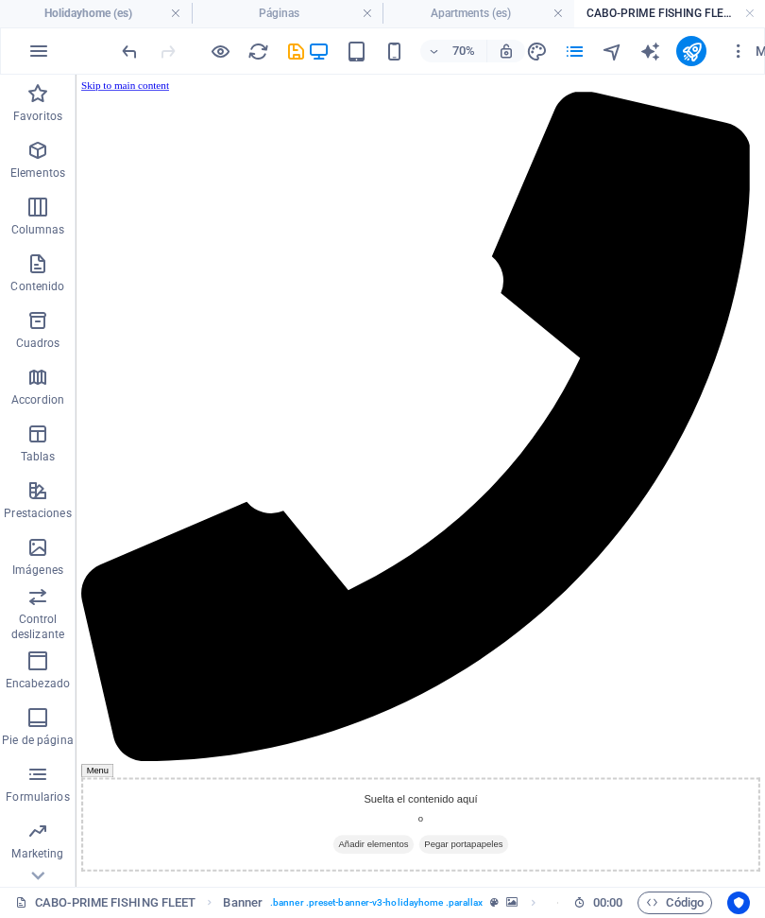
scroll to position [117, 0]
click at [121, 48] on icon "undo" at bounding box center [130, 53] width 22 height 22
click at [180, 12] on link at bounding box center [175, 15] width 11 height 18
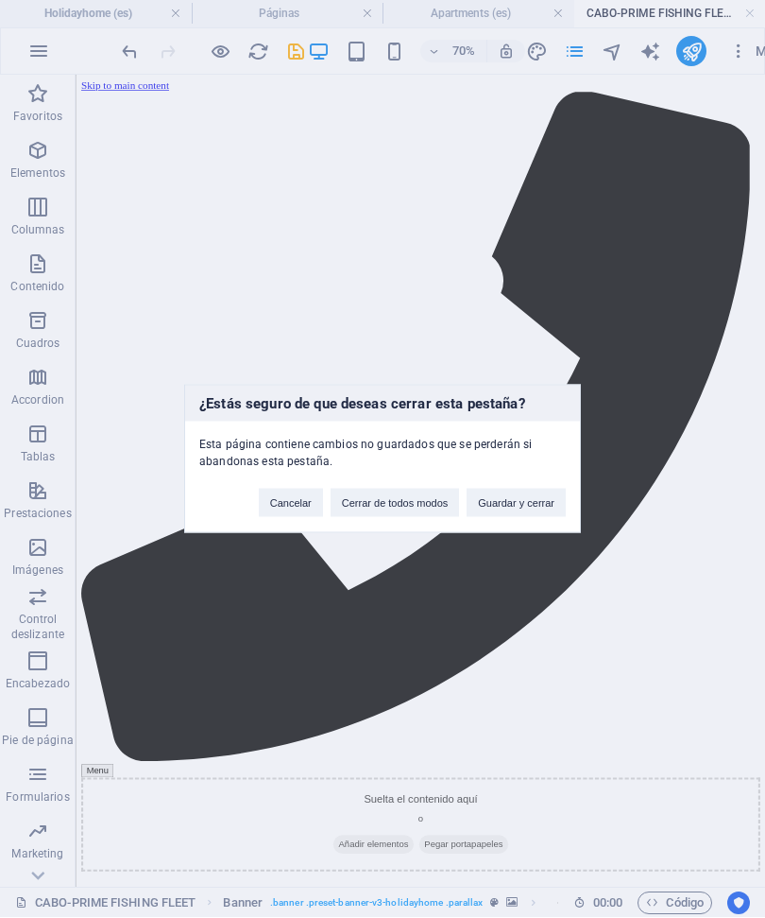
click at [300, 507] on button "Cancelar" at bounding box center [291, 503] width 64 height 28
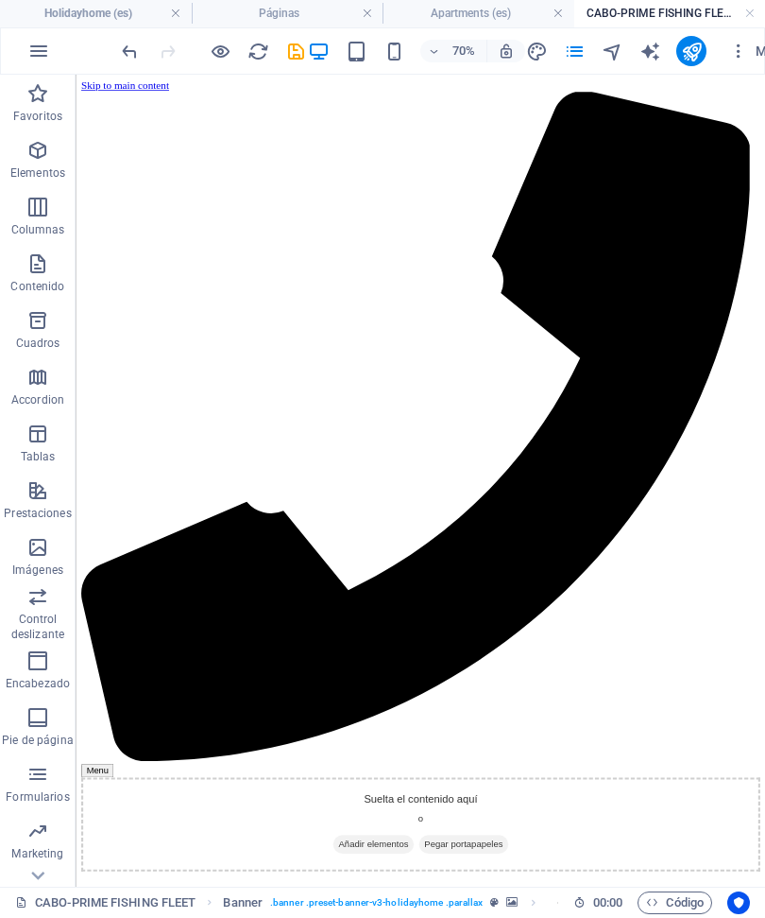
click at [752, 16] on link at bounding box center [750, 15] width 11 height 18
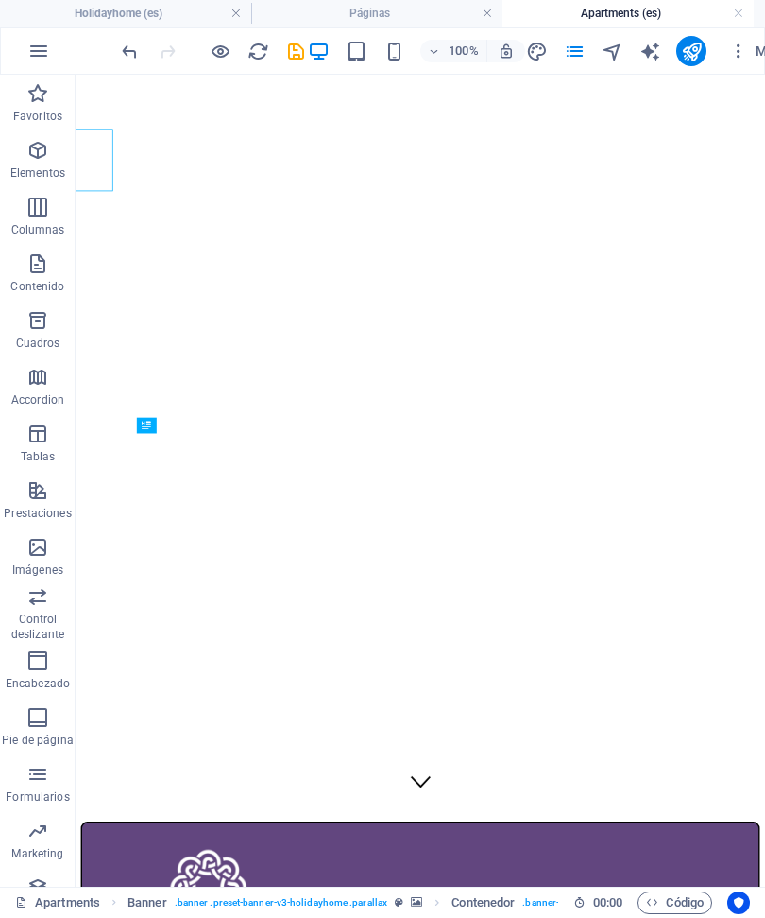
scroll to position [0, 0]
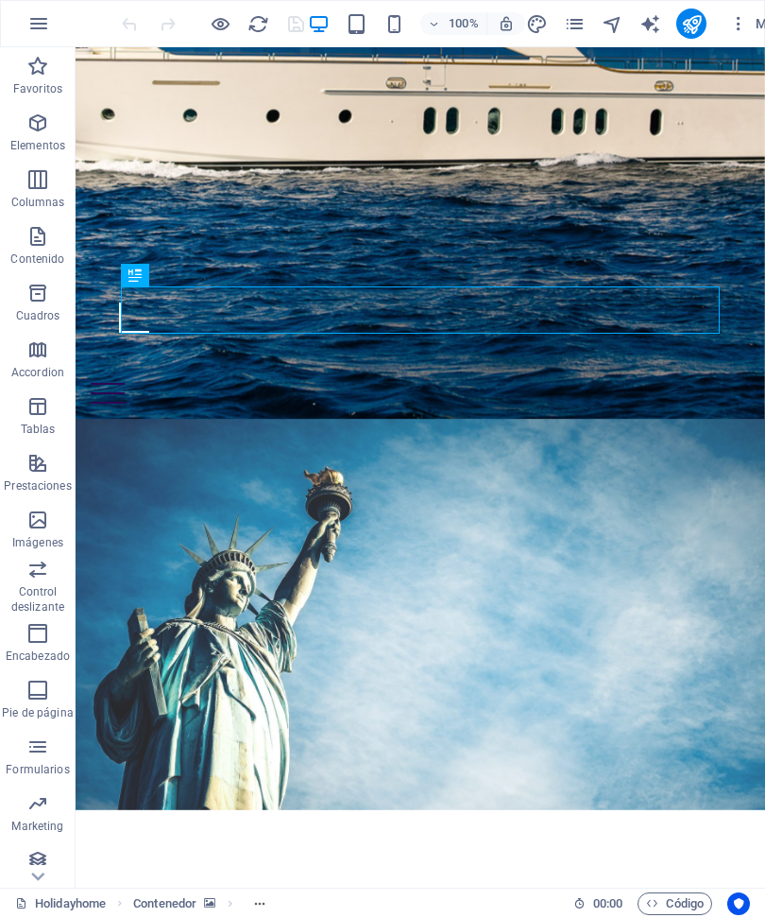
scroll to position [688, 0]
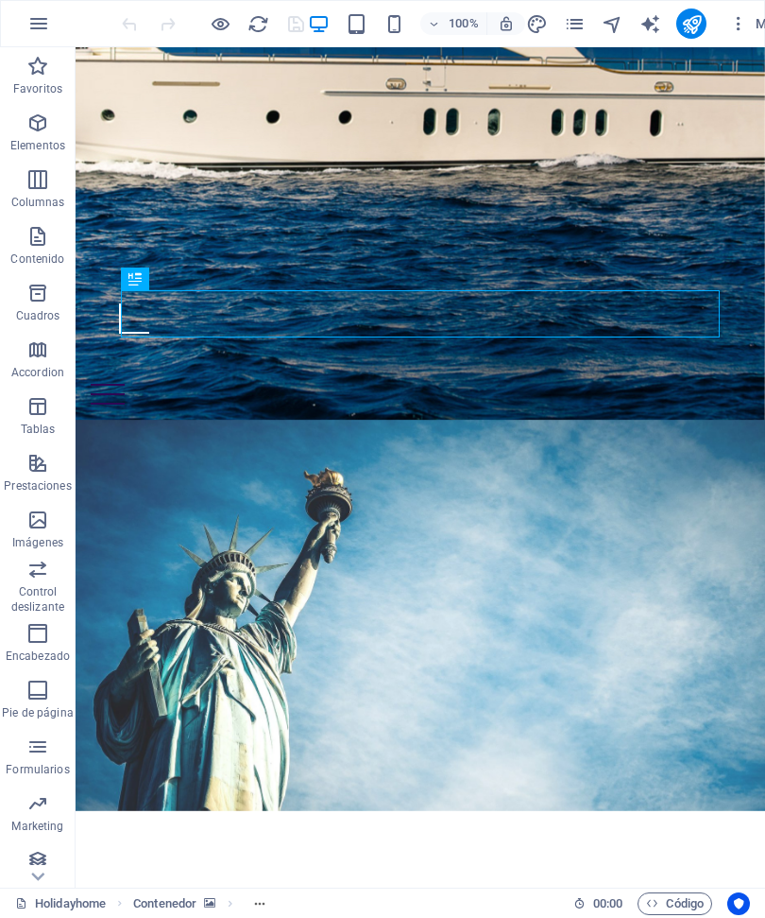
click at [34, 477] on span "Prestaciones" at bounding box center [38, 474] width 76 height 45
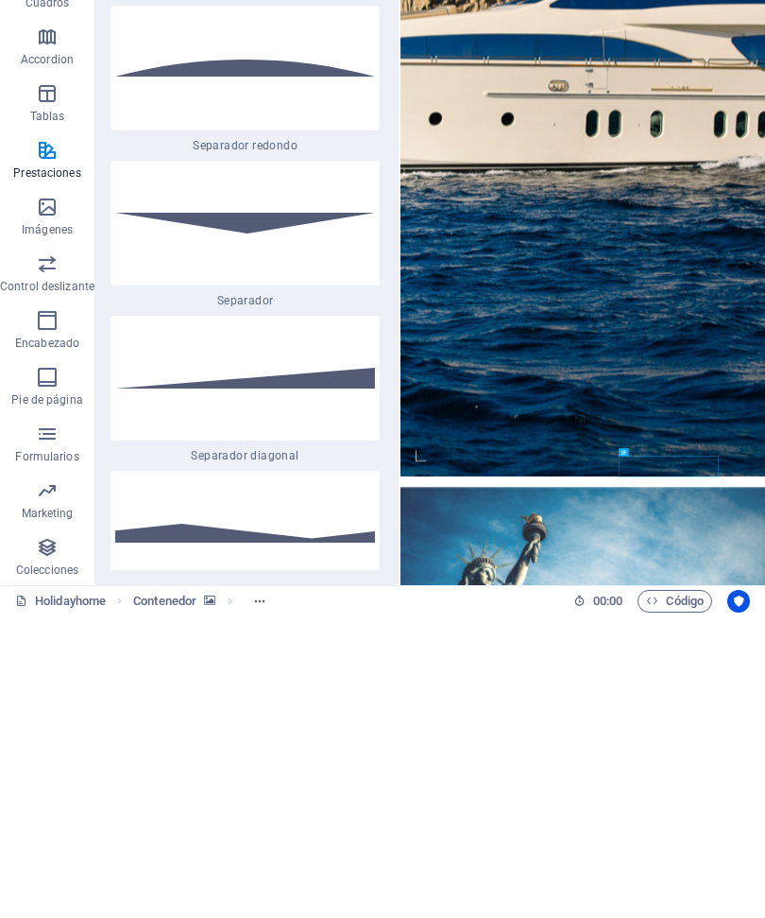
scroll to position [1, 0]
click at [45, 555] on icon "button" at bounding box center [47, 566] width 23 height 23
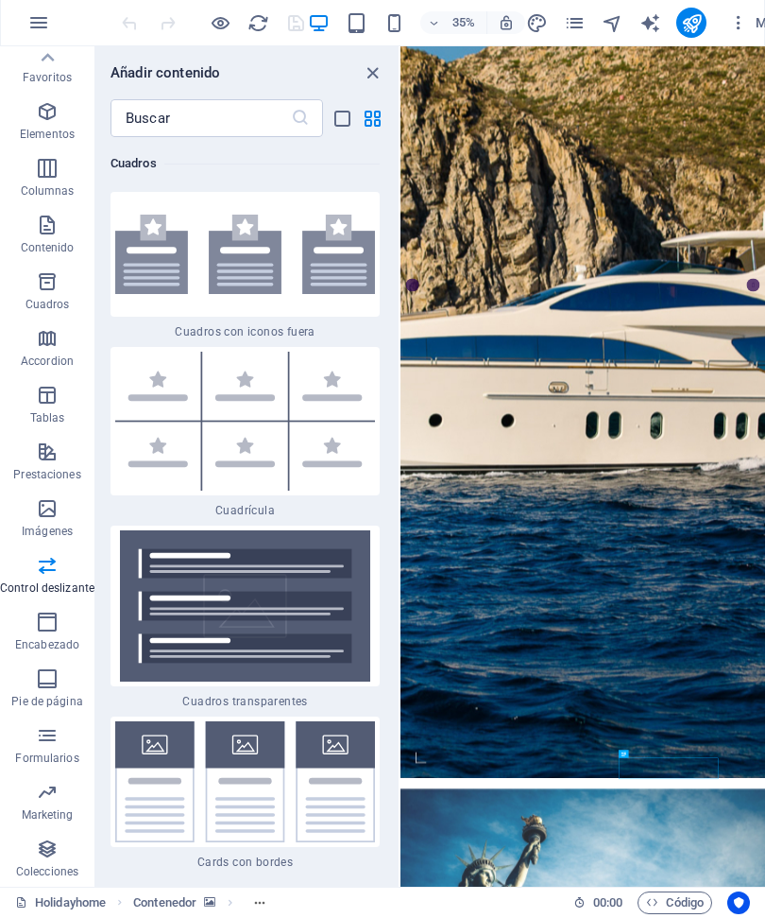
scroll to position [10, 0]
click at [38, 681] on icon "button" at bounding box center [47, 679] width 23 height 23
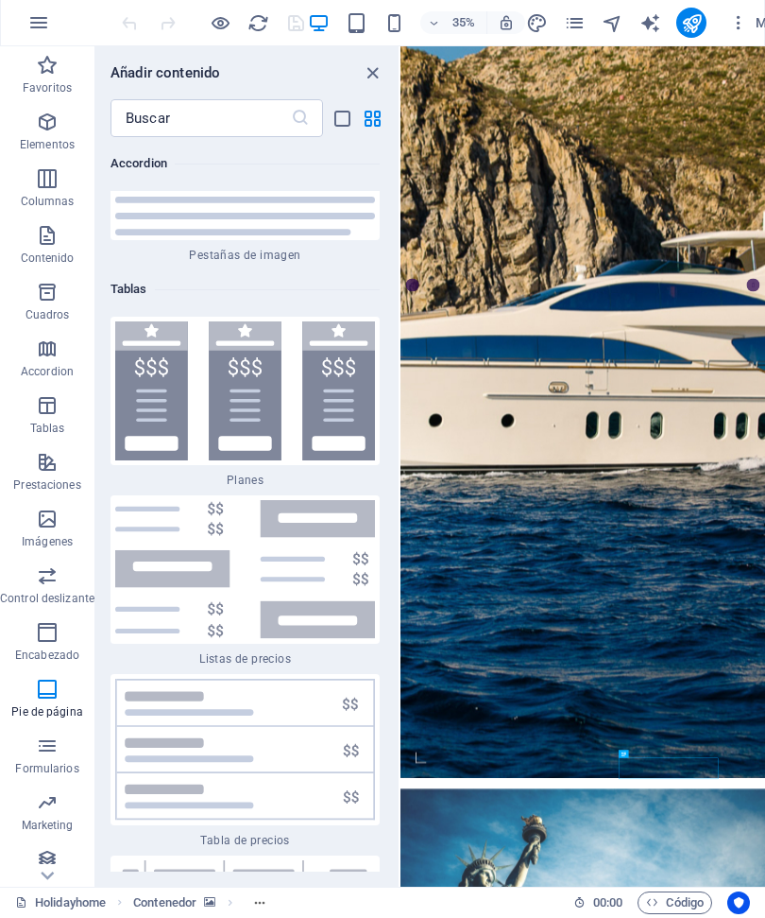
scroll to position [0, 0]
click at [42, 248] on span "Contenido" at bounding box center [47, 247] width 94 height 45
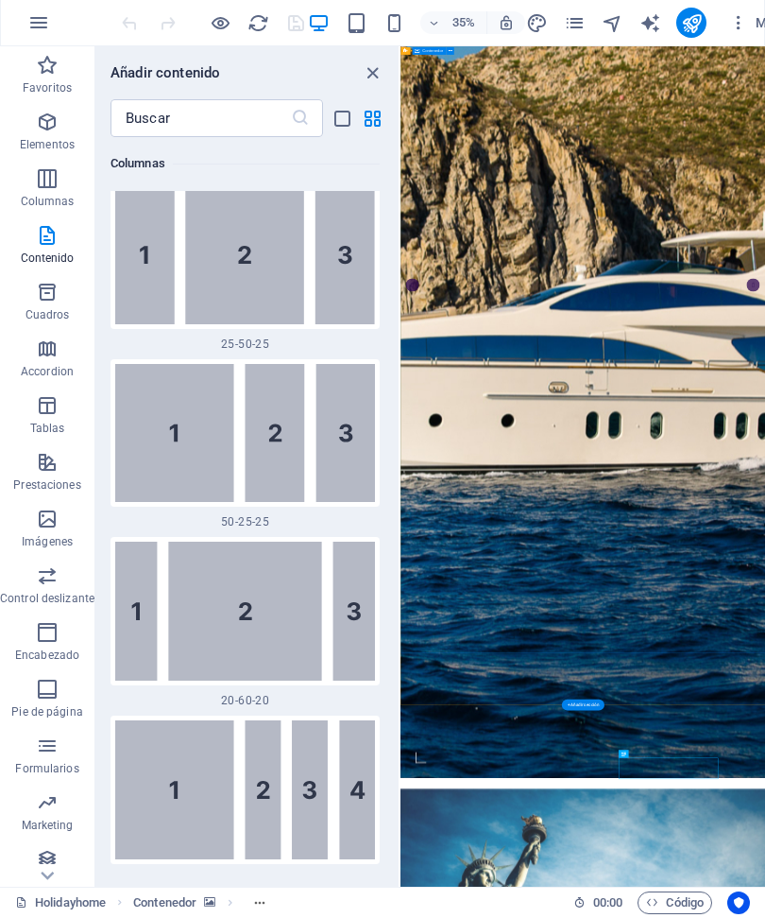
click at [377, 70] on icon "close panel" at bounding box center [373, 74] width 22 height 22
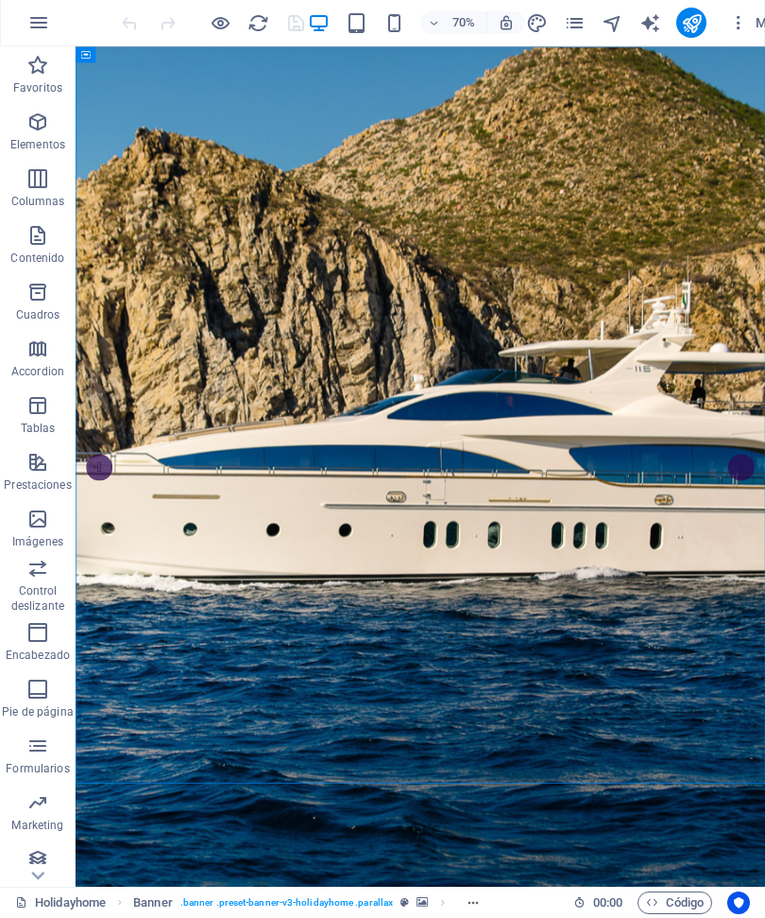
click at [42, 25] on icon "button" at bounding box center [38, 23] width 23 height 23
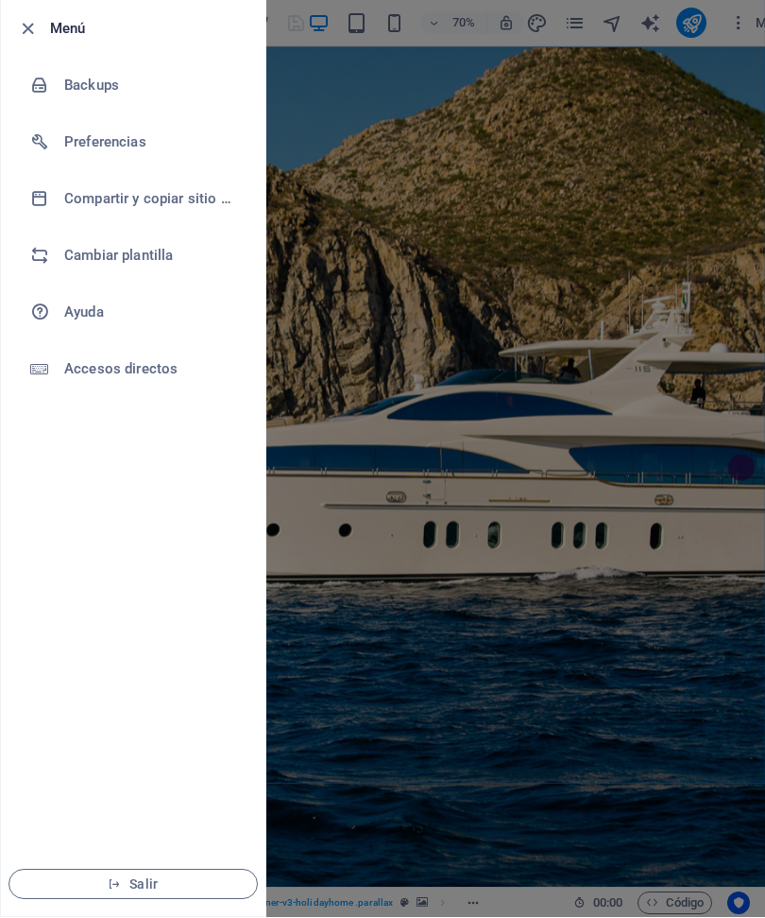
click at [59, 146] on div at bounding box center [47, 142] width 34 height 19
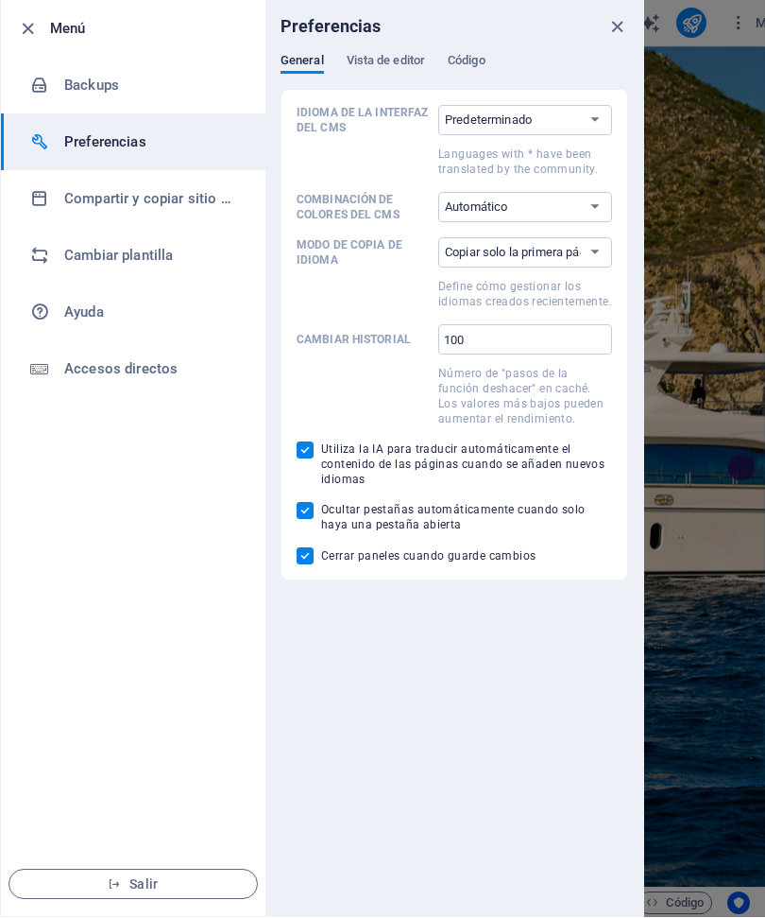
click at [697, 637] on div at bounding box center [382, 459] width 765 height 918
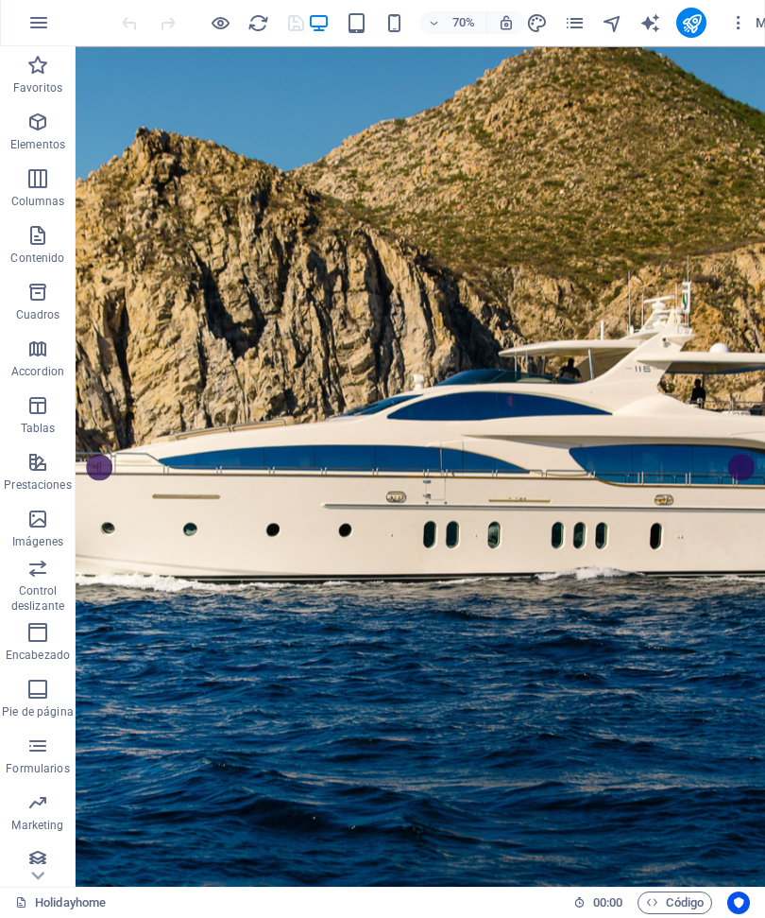
click at [647, 33] on icon "text_generator" at bounding box center [651, 24] width 22 height 22
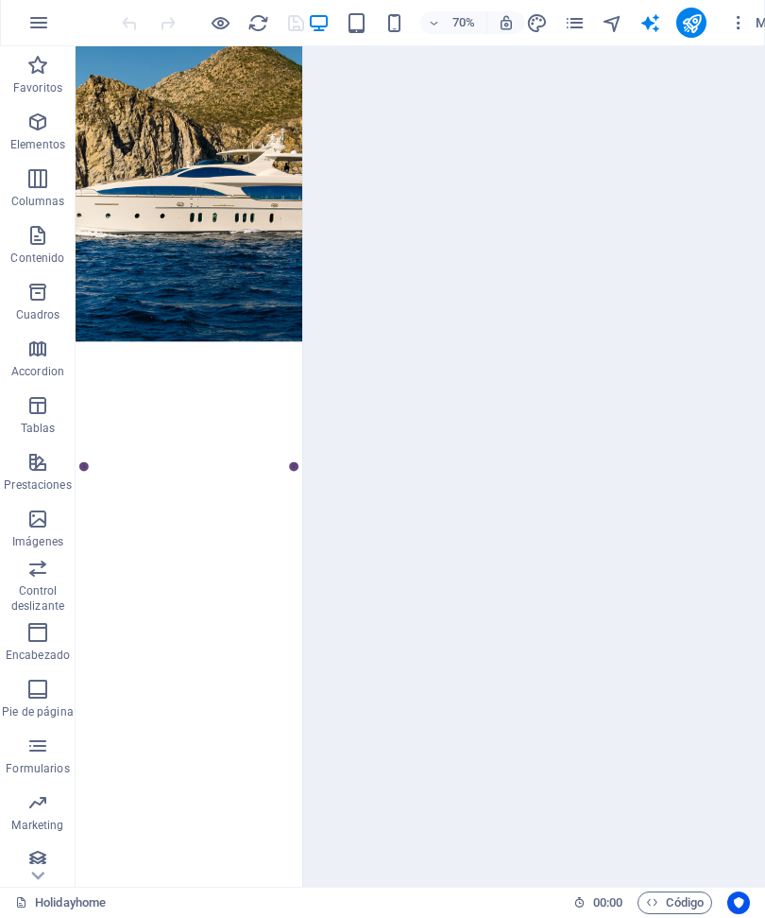
select select "English"
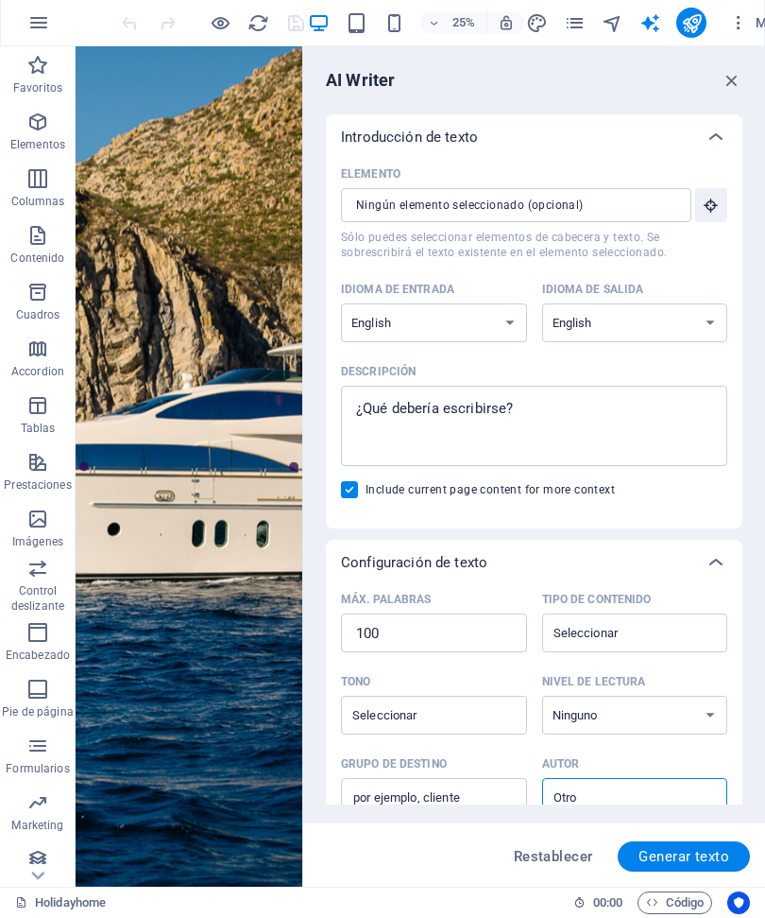
click at [740, 77] on icon "button" at bounding box center [732, 81] width 21 height 21
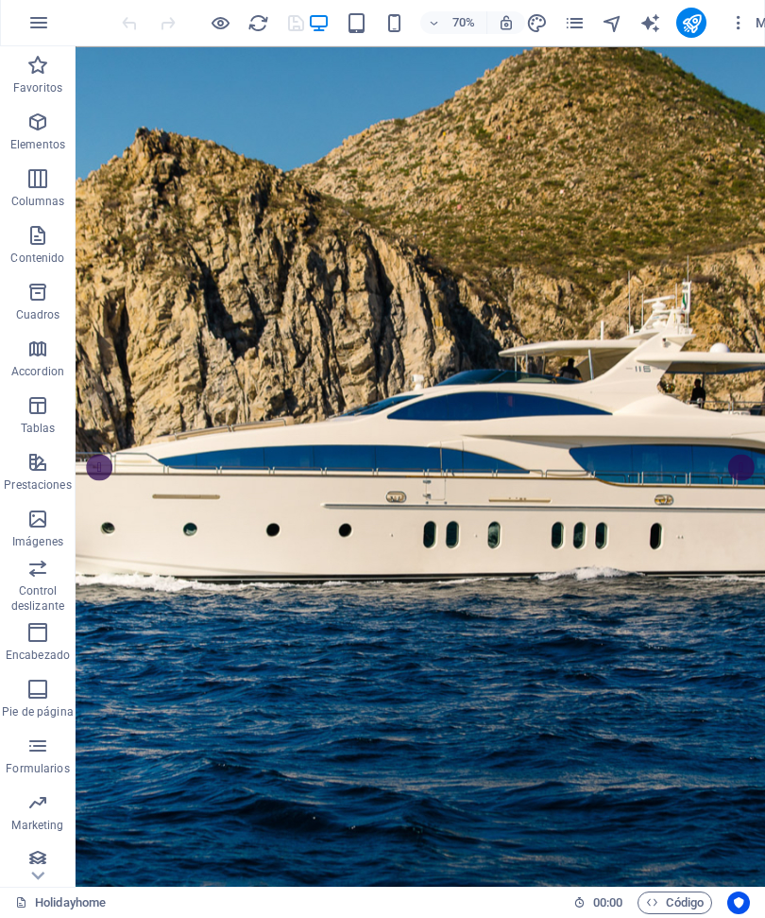
click at [733, 25] on icon "button" at bounding box center [738, 23] width 19 height 19
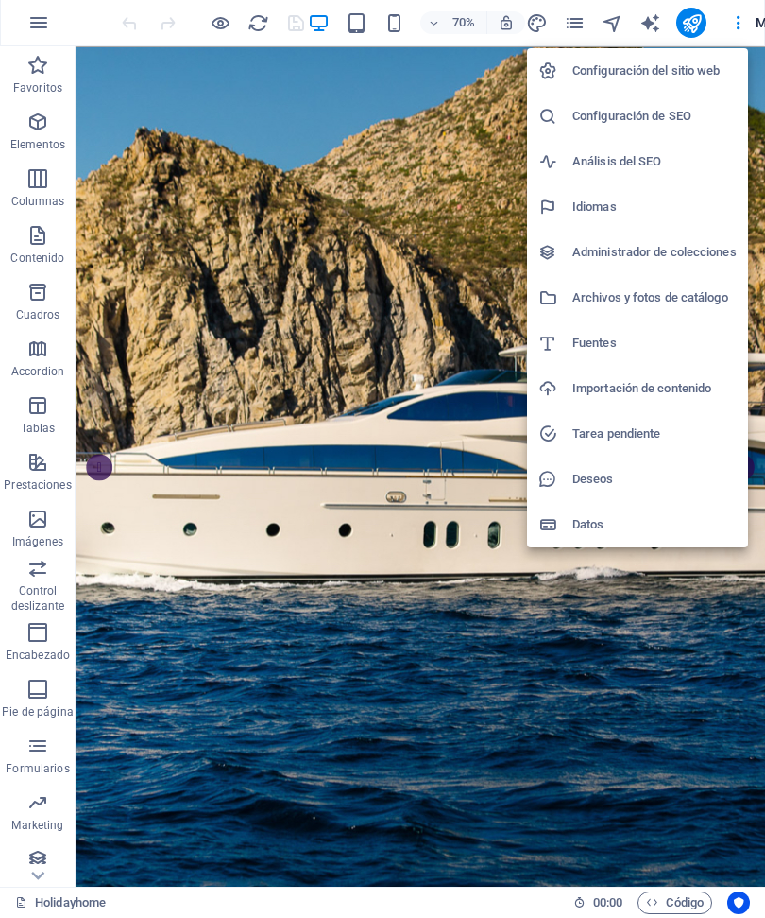
click at [692, 66] on h6 "Configuración del sitio web" at bounding box center [655, 71] width 164 height 23
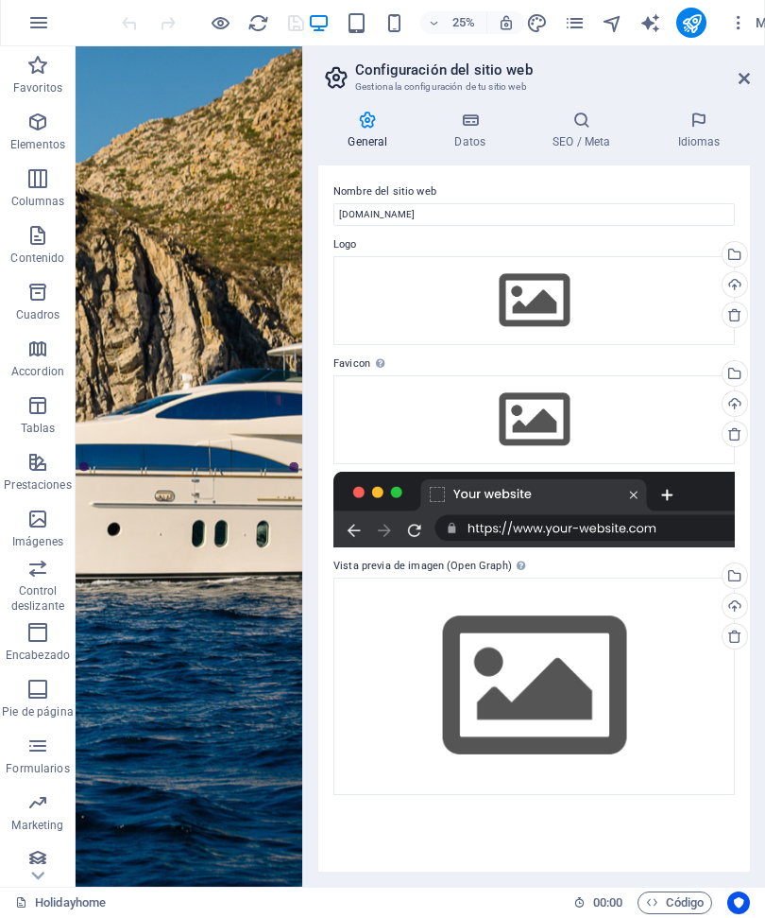
click at [570, 500] on div at bounding box center [535, 510] width 402 height 76
click at [652, 536] on div at bounding box center [535, 510] width 402 height 76
click at [653, 438] on div "Arrastra archivos aquí, haz clic para escoger archivos o selecciona archivos de…" at bounding box center [535, 420] width 402 height 89
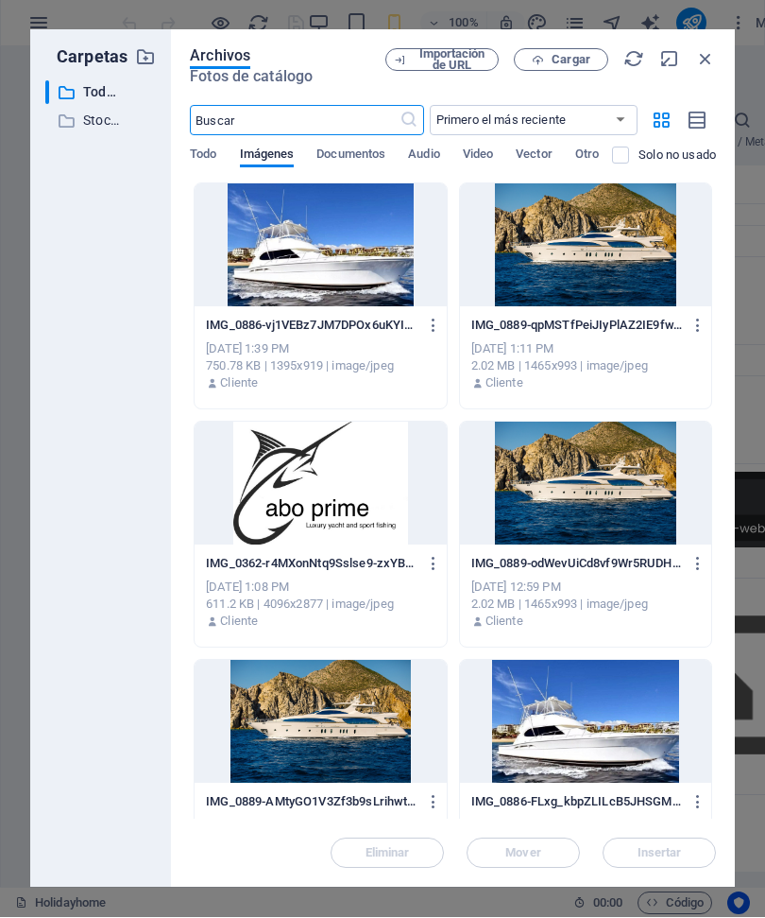
click at [717, 49] on div "Archivos Fotos de catálogo Importación de URL Cargar ​ Primero el más reciente …" at bounding box center [453, 458] width 564 height 857
click at [710, 54] on icon "button" at bounding box center [705, 59] width 21 height 21
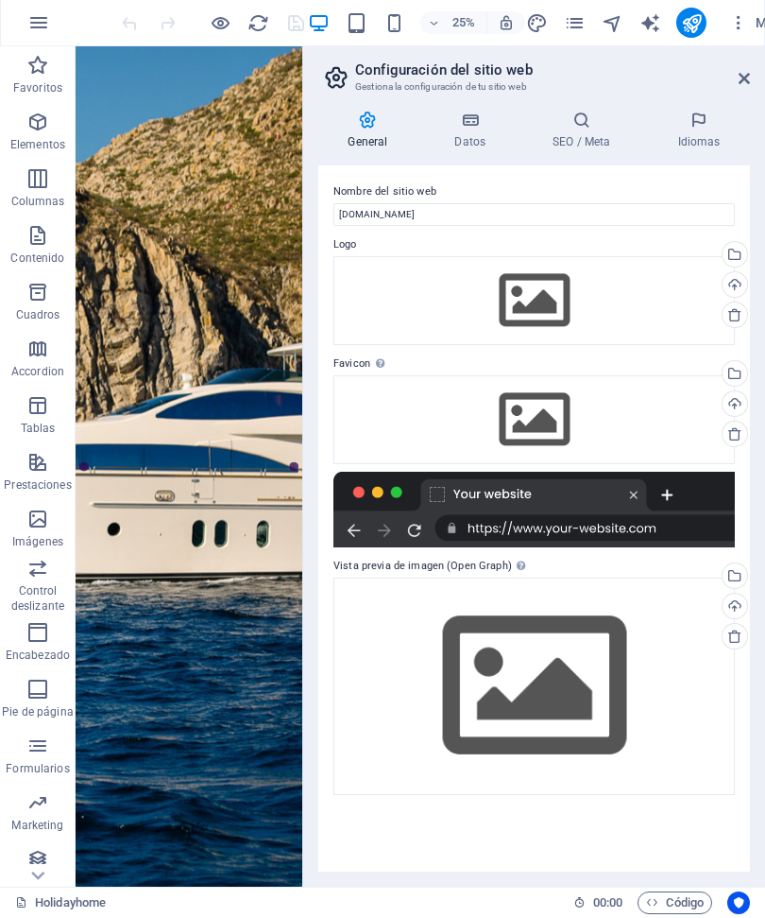
click at [674, 532] on div at bounding box center [535, 510] width 402 height 76
click at [678, 530] on div at bounding box center [535, 510] width 402 height 76
click at [703, 522] on div at bounding box center [535, 510] width 402 height 76
